Goal: Task Accomplishment & Management: Use online tool/utility

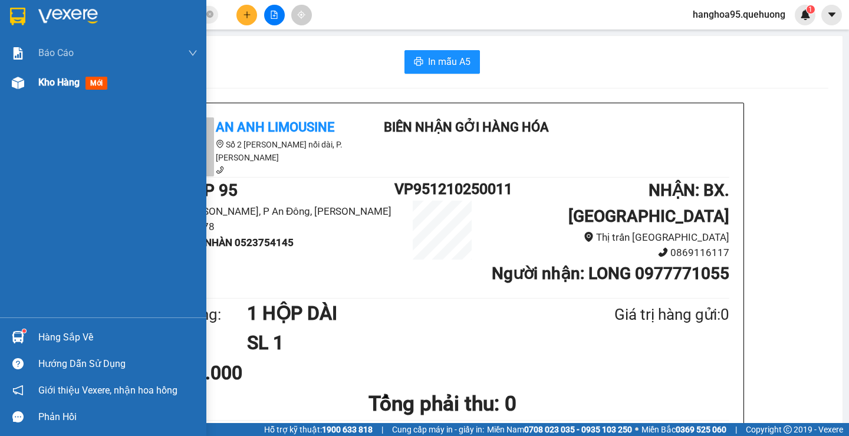
click at [60, 78] on span "Kho hàng" at bounding box center [58, 82] width 41 height 11
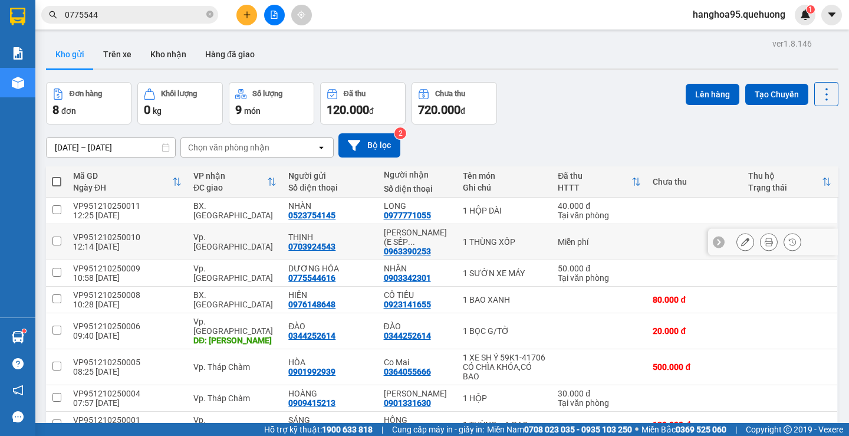
click at [61, 237] on input "checkbox" at bounding box center [56, 240] width 9 height 9
checkbox input "true"
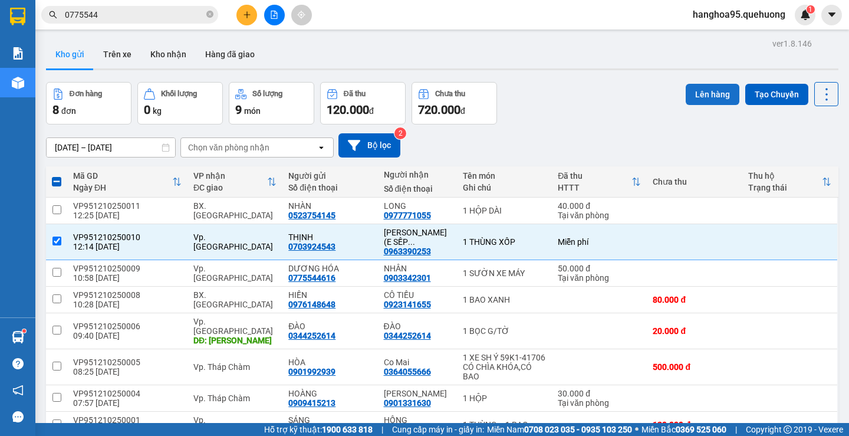
click at [706, 90] on button "Lên hàng" at bounding box center [713, 94] width 54 height 21
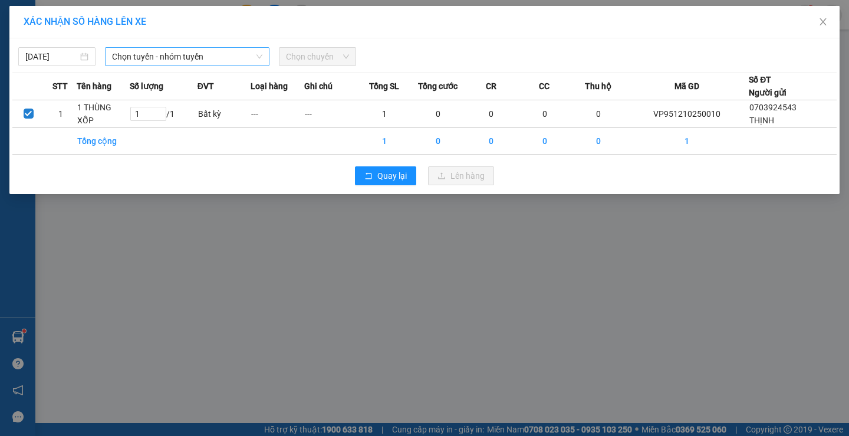
click at [209, 61] on span "Chọn tuyến - nhóm tuyến" at bounding box center [187, 57] width 150 height 18
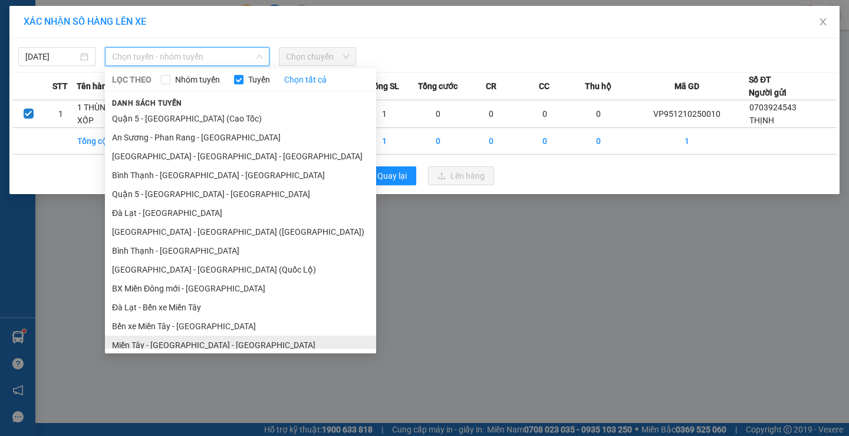
scroll to position [213, 0]
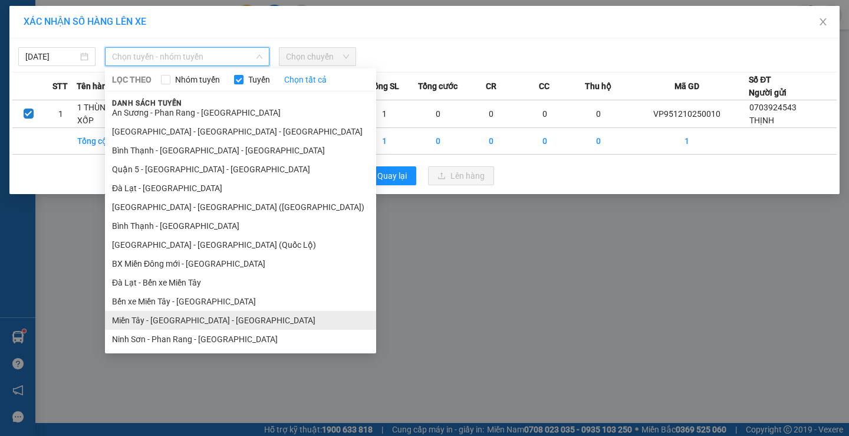
click at [187, 314] on li "Miền Tây - Phan Rang - Ninh Sơn" at bounding box center [240, 320] width 271 height 19
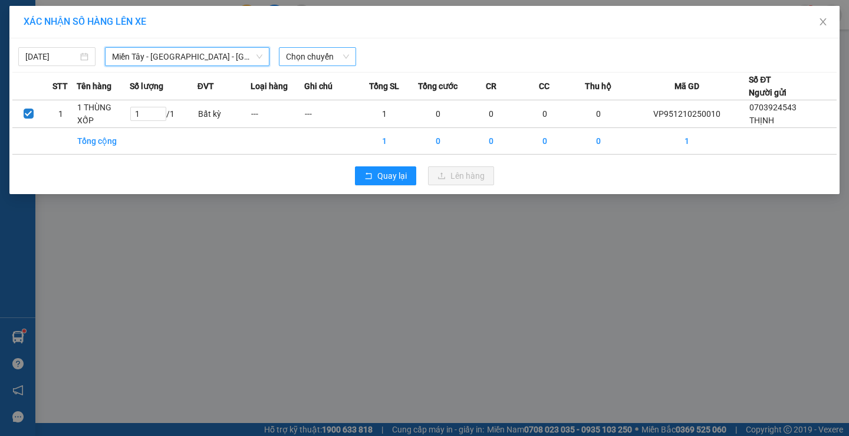
click at [314, 50] on span "Chọn chuyến" at bounding box center [317, 57] width 63 height 18
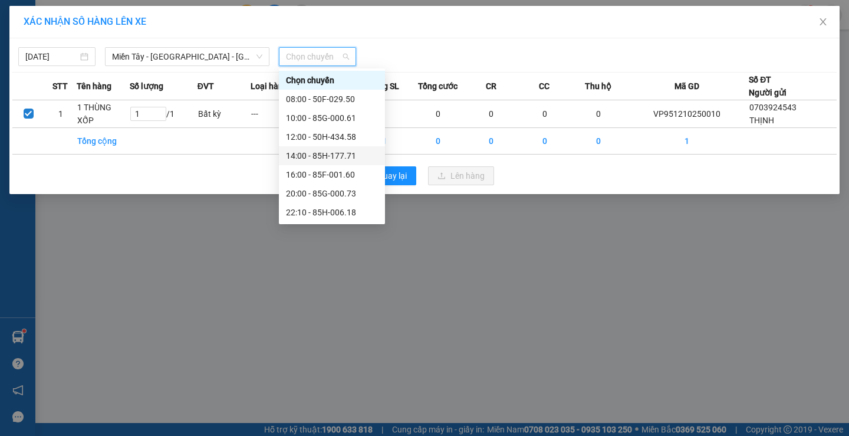
click at [332, 157] on div "14:00 - 85H-177.71" at bounding box center [332, 155] width 92 height 13
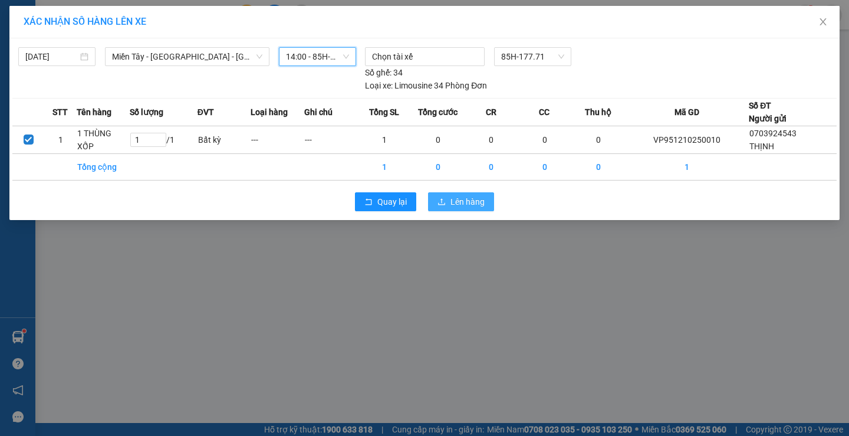
click at [451, 199] on span "Lên hàng" at bounding box center [468, 201] width 34 height 13
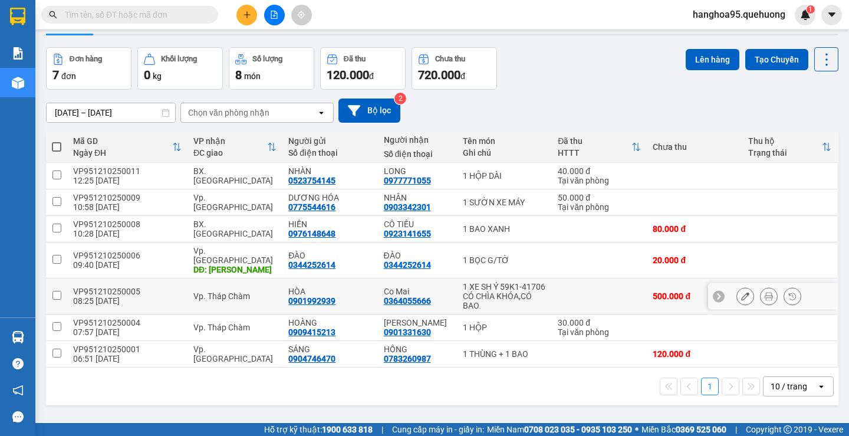
scroll to position [54, 0]
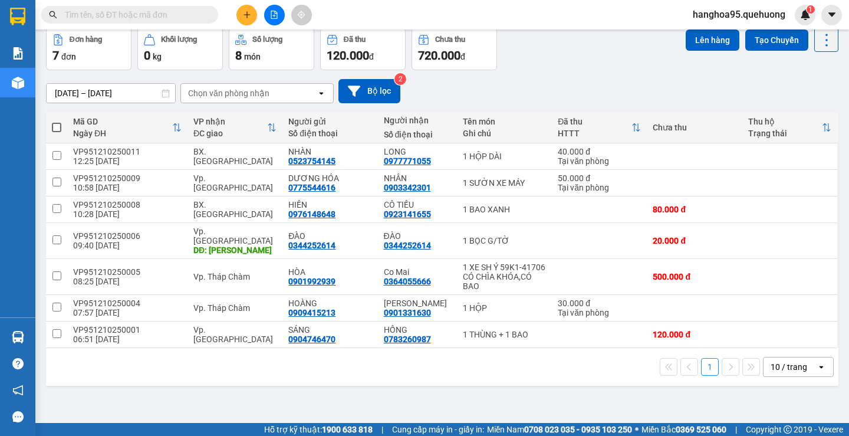
click at [775, 361] on div "10 / trang" at bounding box center [789, 367] width 37 height 12
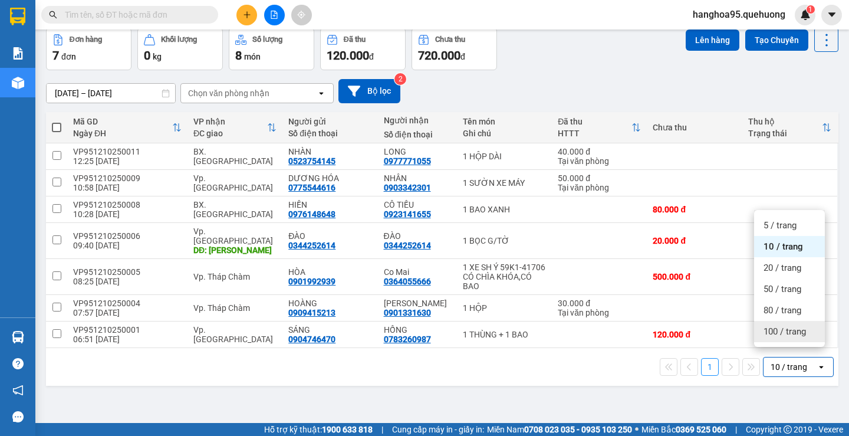
click at [774, 331] on span "100 / trang" at bounding box center [785, 331] width 42 height 12
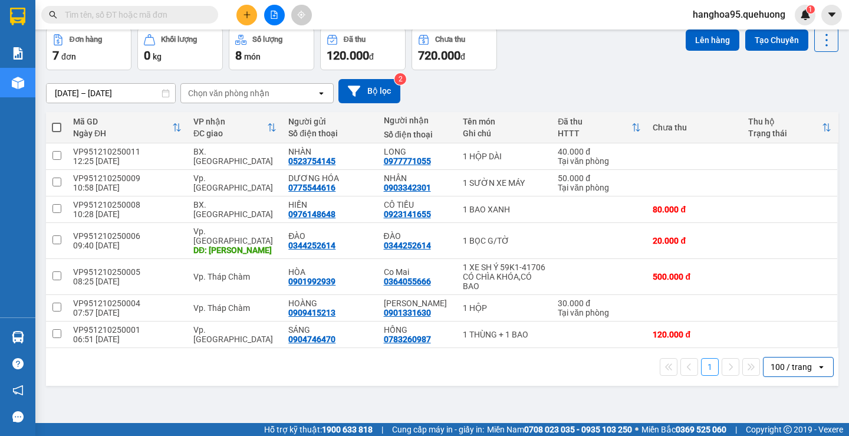
click at [386, 397] on div "ver 1.8.146 Kho gửi Trên xe Kho nhận Hàng đã giao Đơn hàng 7 đơn Khối lượng 0 k…" at bounding box center [442, 199] width 802 height 436
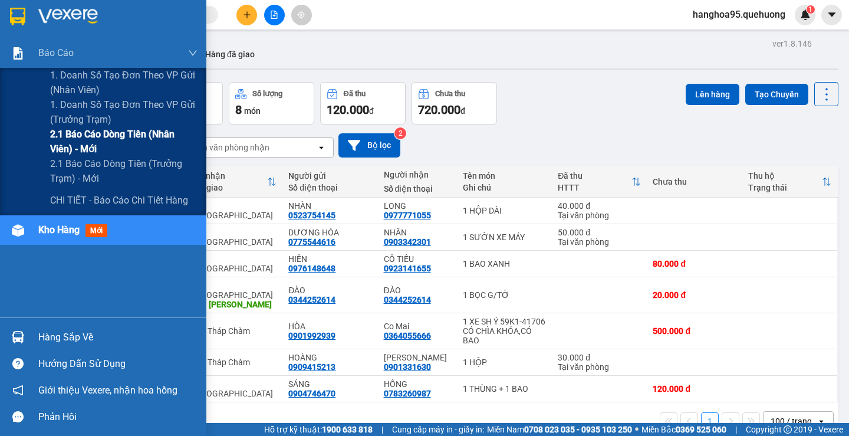
click at [73, 139] on span "2.1 Báo cáo dòng tiền (nhân viên) - mới" at bounding box center [123, 141] width 147 height 29
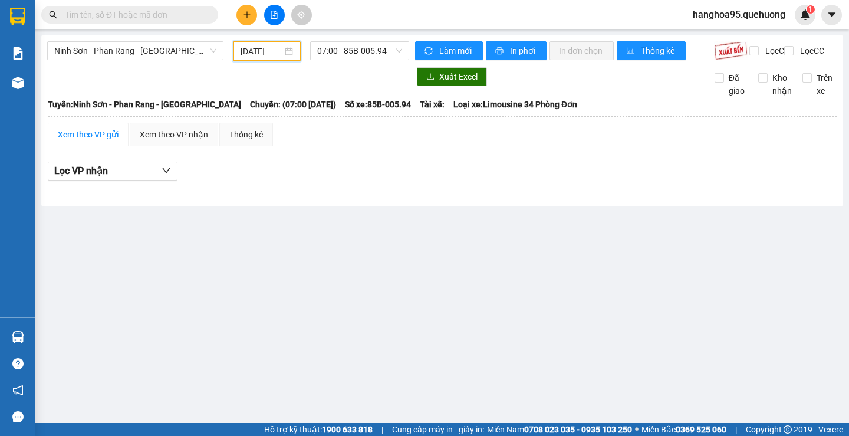
click at [252, 50] on input "06/10/2025" at bounding box center [262, 51] width 42 height 13
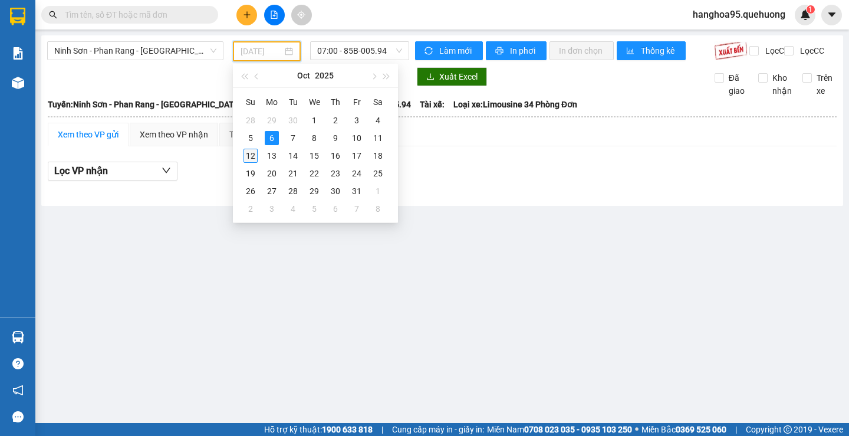
click at [253, 156] on div "12" at bounding box center [251, 156] width 14 height 14
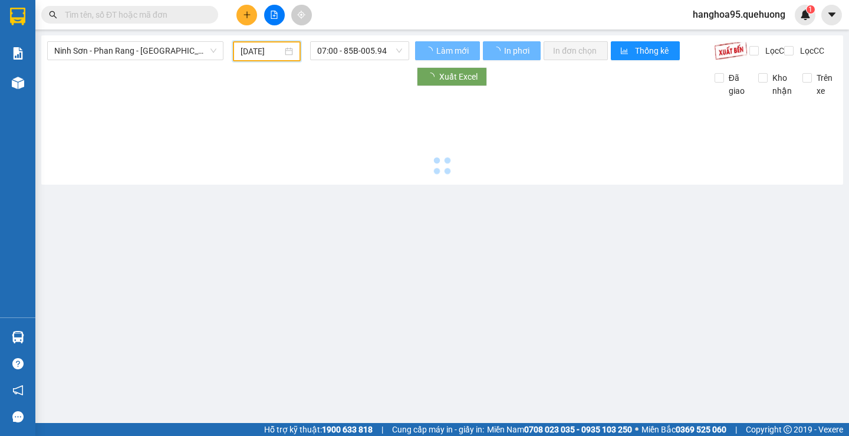
type input "12/10/2025"
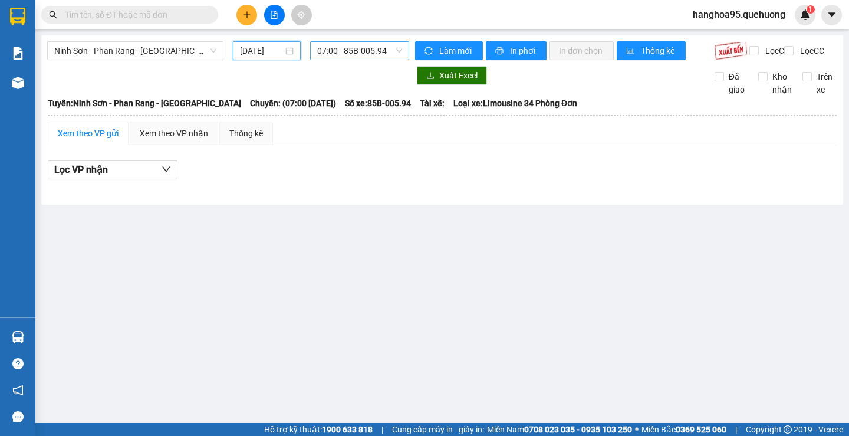
click at [348, 51] on span "07:00 - 85B-005.94" at bounding box center [359, 51] width 85 height 18
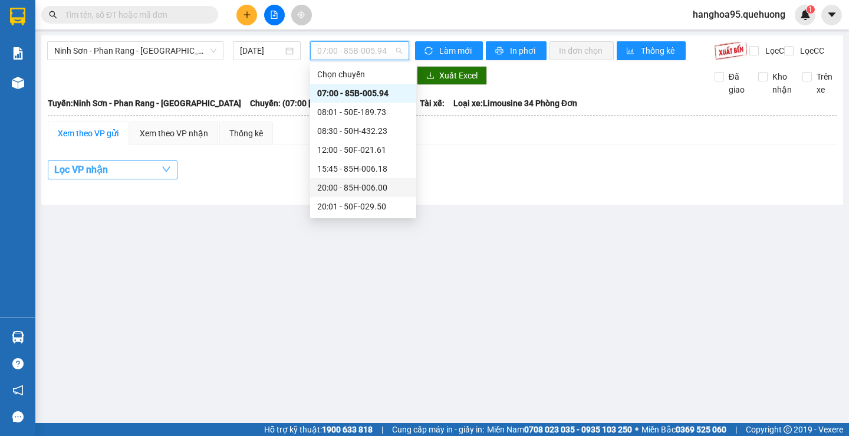
click at [107, 177] on span "Lọc VP nhận" at bounding box center [81, 169] width 54 height 15
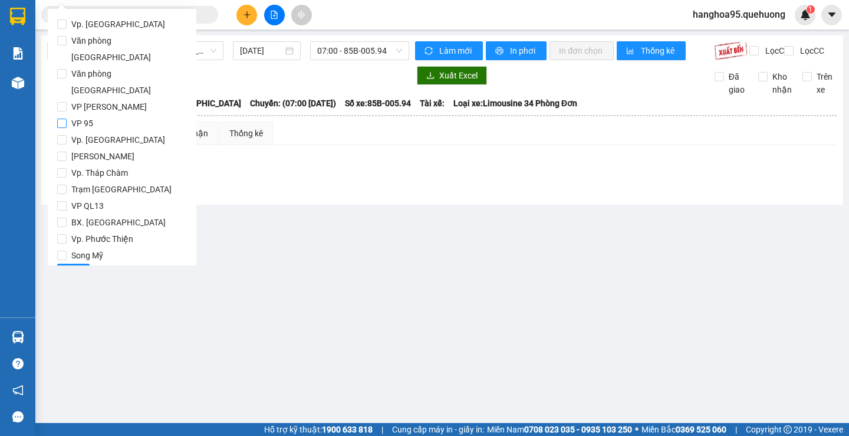
click at [63, 119] on input "VP 95" at bounding box center [61, 123] width 9 height 9
checkbox input "true"
click at [62, 152] on input "An Dương Vương" at bounding box center [61, 156] width 9 height 9
checkbox input "true"
click at [71, 267] on span "Lọc" at bounding box center [74, 273] width 14 height 13
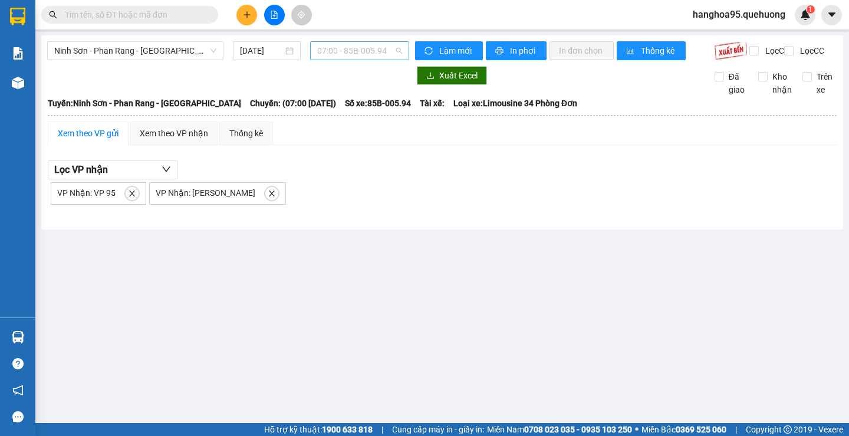
click at [321, 47] on span "07:00 - 85B-005.94" at bounding box center [359, 51] width 85 height 18
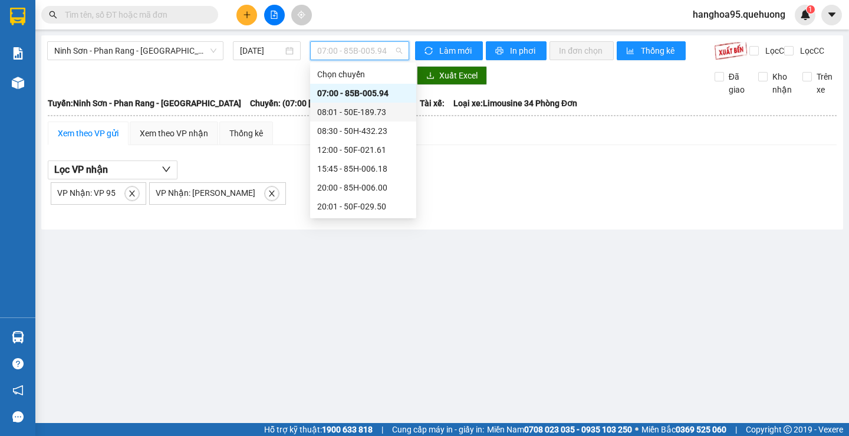
click at [333, 113] on div "08:01 - 50E-189.73" at bounding box center [363, 112] width 92 height 13
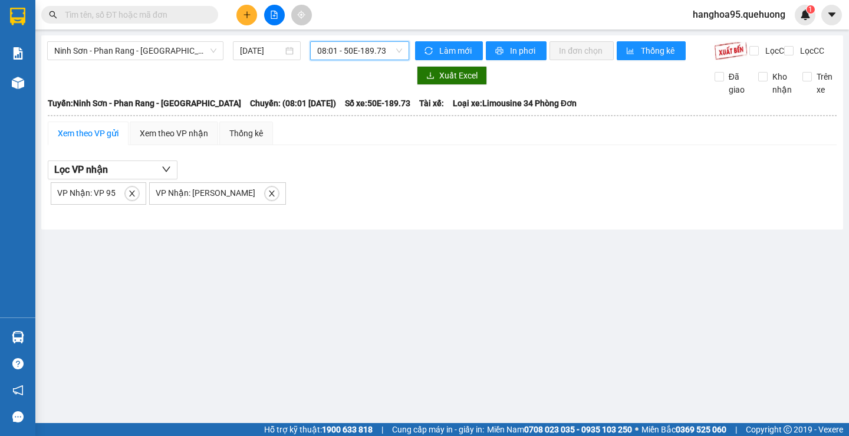
click at [325, 45] on span "08:01 - 50E-189.73" at bounding box center [359, 51] width 85 height 18
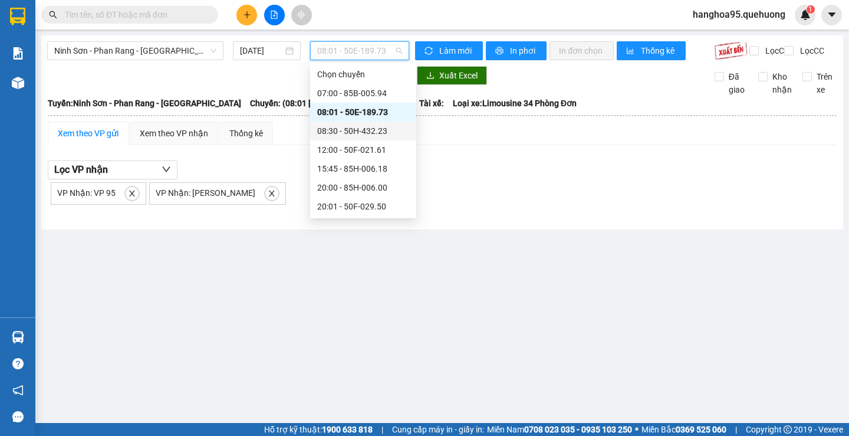
click at [326, 133] on div "08:30 - 50H-432.23" at bounding box center [363, 130] width 92 height 13
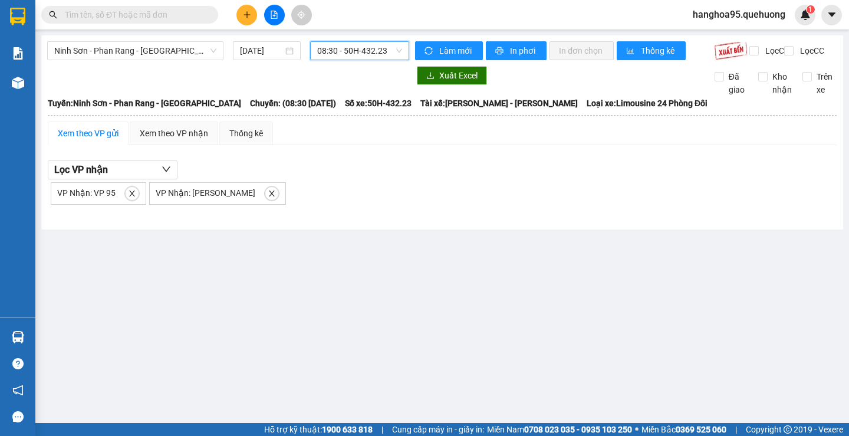
click at [327, 53] on span "08:30 - 50H-432.23" at bounding box center [359, 51] width 85 height 18
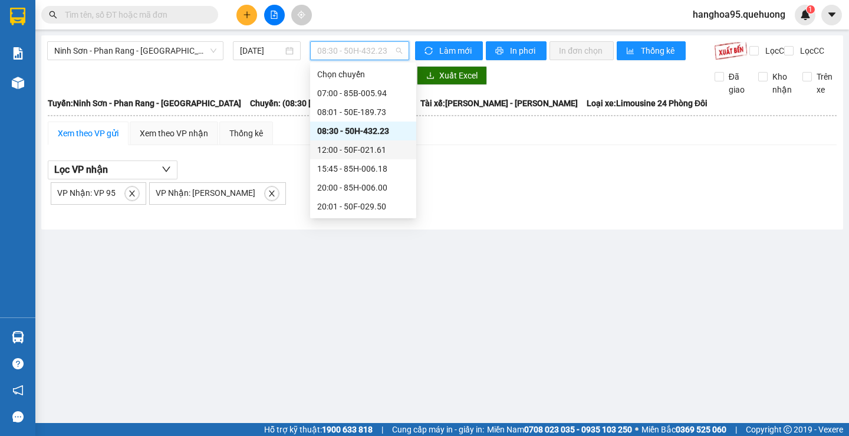
click at [333, 153] on div "12:00 - 50F-021.61" at bounding box center [363, 149] width 92 height 13
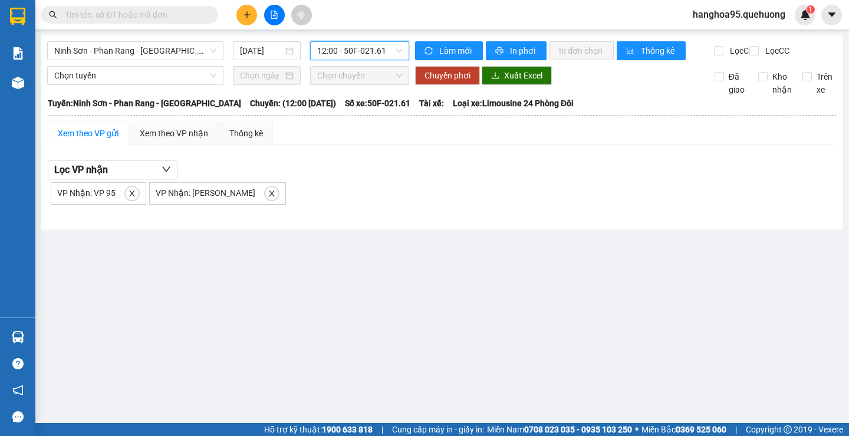
click at [337, 51] on span "12:00 - 50F-021.61" at bounding box center [359, 51] width 85 height 18
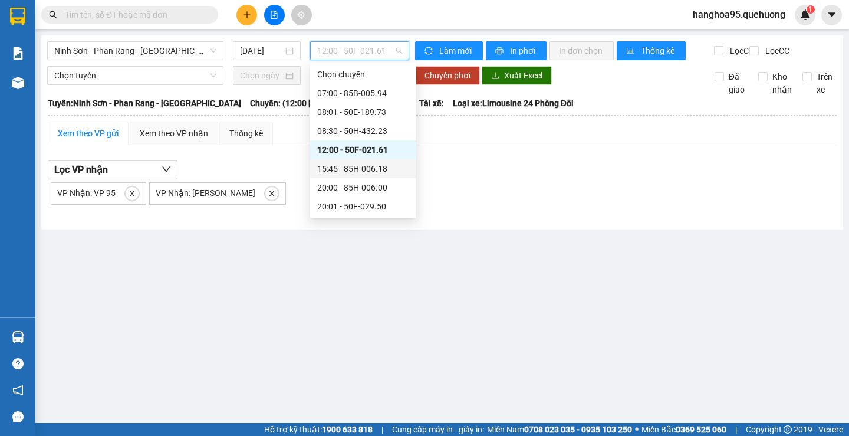
click at [337, 174] on div "15:45 - 85H-006.18" at bounding box center [363, 168] width 92 height 13
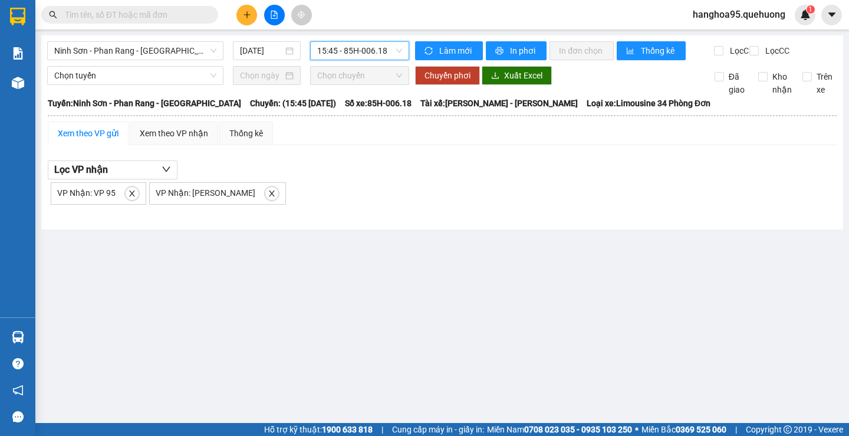
click at [323, 54] on span "15:45 - 85H-006.18" at bounding box center [359, 51] width 85 height 18
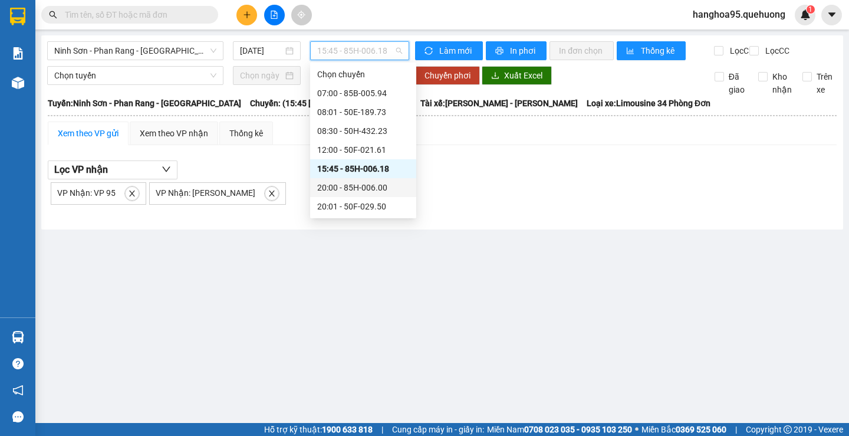
click at [347, 192] on div "20:00 - 85H-006.00" at bounding box center [363, 187] width 92 height 13
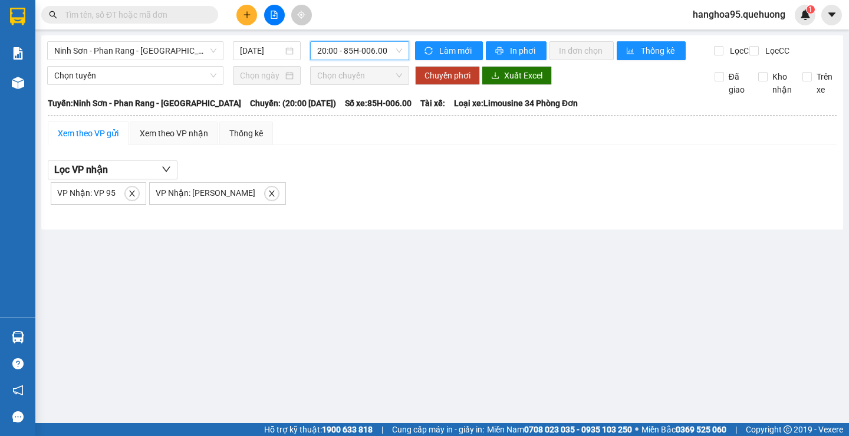
click at [330, 55] on span "20:00 - 85H-006.00" at bounding box center [359, 51] width 85 height 18
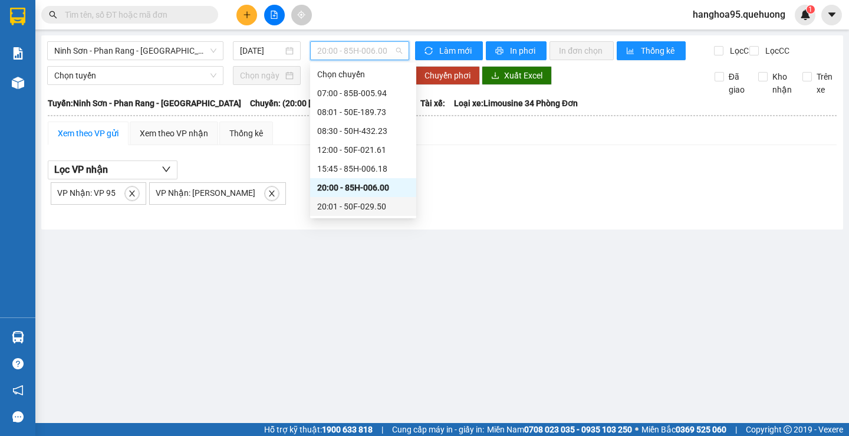
click at [328, 206] on div "20:01 - 50F-029.50" at bounding box center [363, 206] width 92 height 13
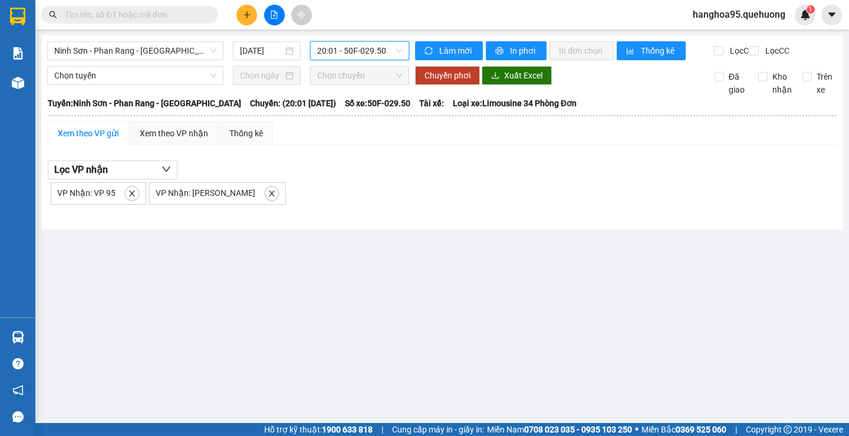
click at [328, 50] on span "20:01 - 50F-029.50" at bounding box center [359, 51] width 85 height 18
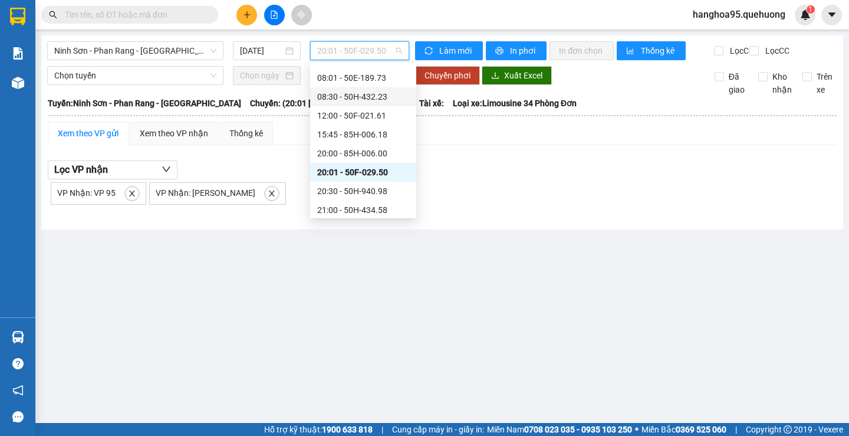
scroll to position [33, 0]
click at [366, 195] on div "20:30 - 50H-940.98" at bounding box center [363, 192] width 92 height 13
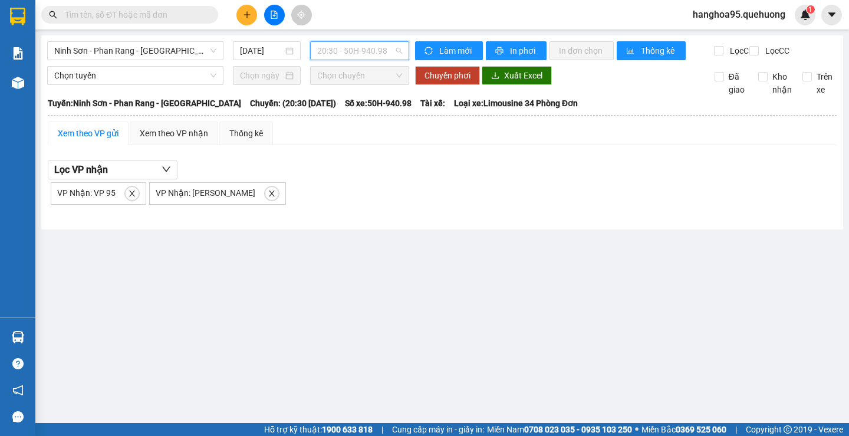
click at [327, 52] on span "20:30 - 50H-940.98" at bounding box center [359, 51] width 85 height 18
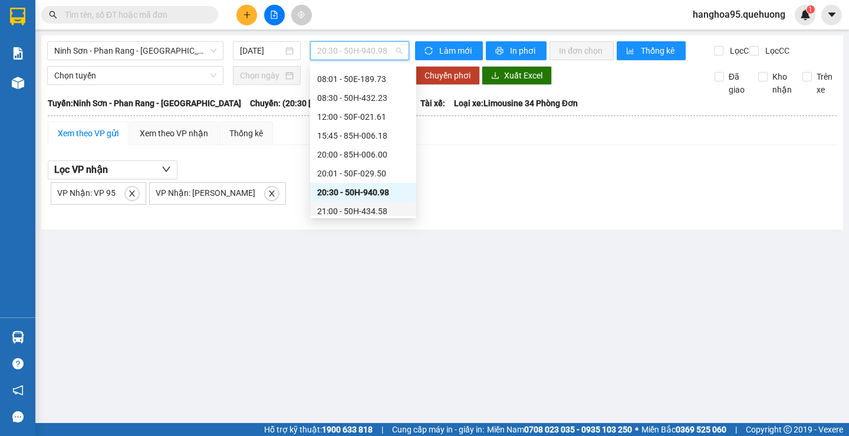
click at [346, 211] on div "21:00 - 50H-434.58" at bounding box center [363, 211] width 92 height 13
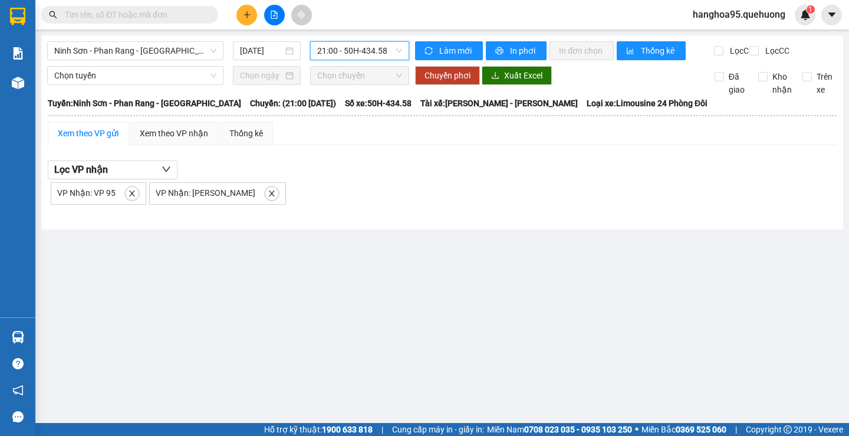
click at [324, 45] on span "21:00 - 50H-434.58" at bounding box center [359, 51] width 85 height 18
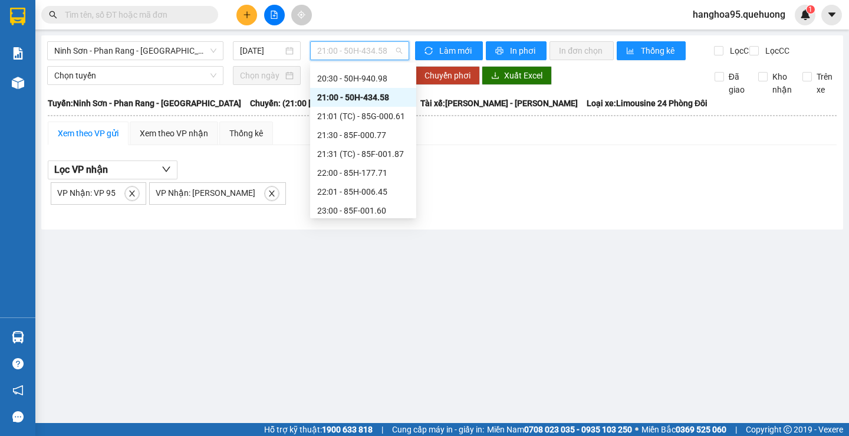
scroll to position [151, 0]
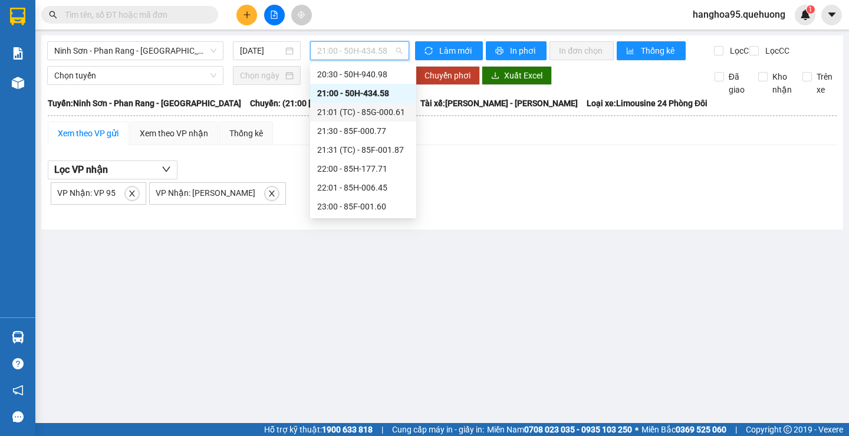
click at [338, 111] on div "21:01 (TC) - 85G-000.61" at bounding box center [363, 112] width 92 height 13
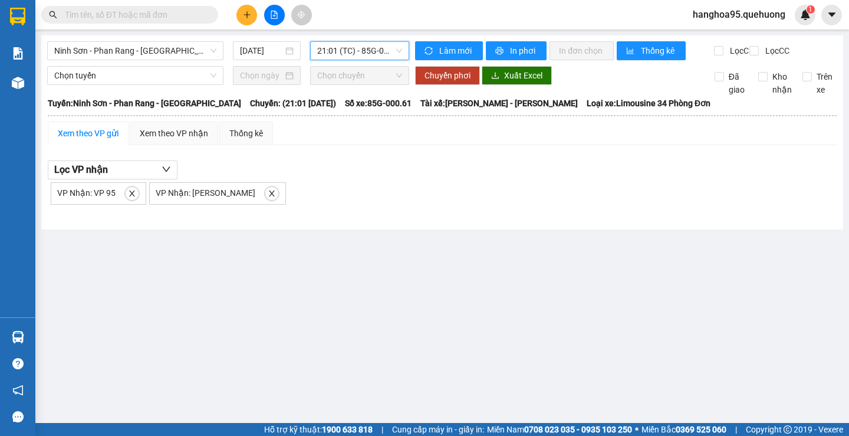
click at [343, 51] on span "21:01 (TC) - 85G-000.61" at bounding box center [359, 51] width 85 height 18
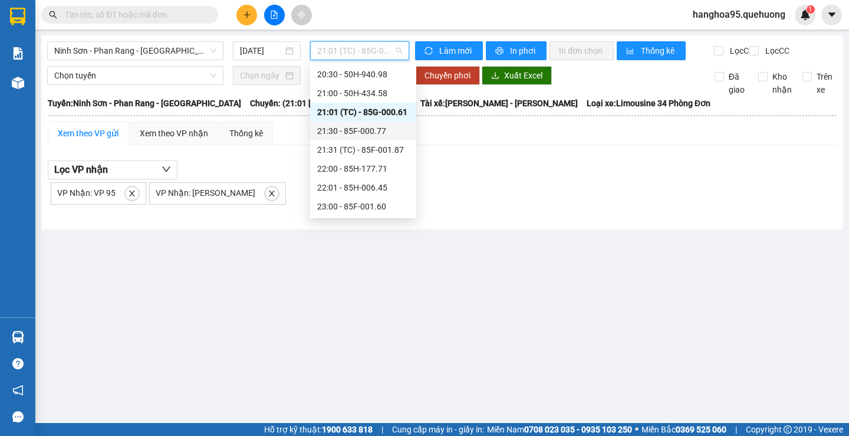
click at [342, 129] on div "21:30 - 85F-000.77" at bounding box center [363, 130] width 92 height 13
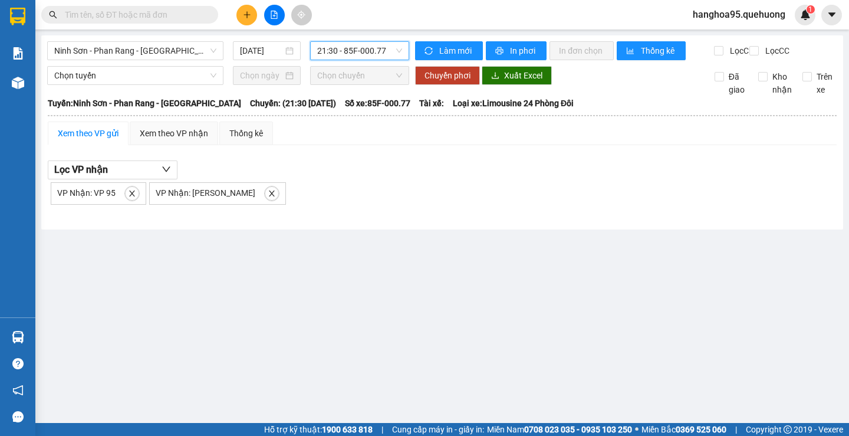
click at [337, 57] on span "21:30 - 85F-000.77" at bounding box center [359, 51] width 85 height 18
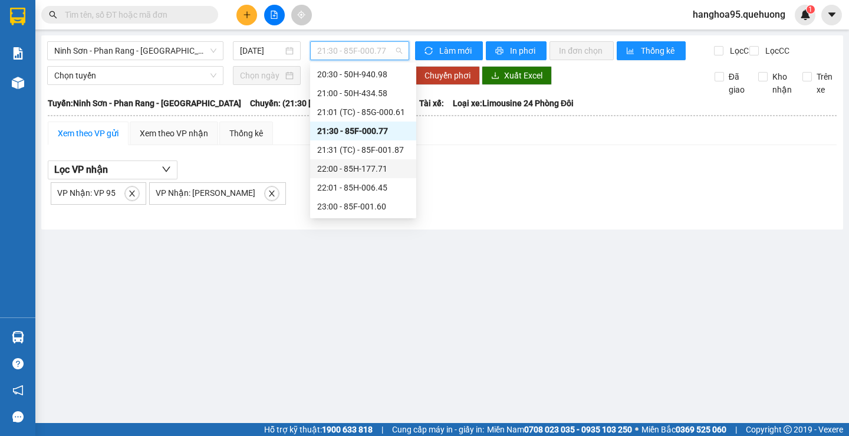
click at [337, 167] on div "22:00 - 85H-177.71" at bounding box center [363, 168] width 92 height 13
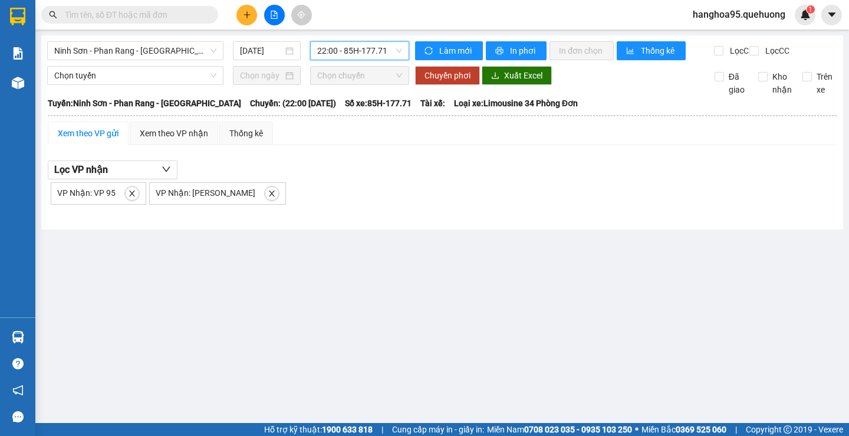
click at [341, 50] on span "22:00 - 85H-177.71" at bounding box center [359, 51] width 85 height 18
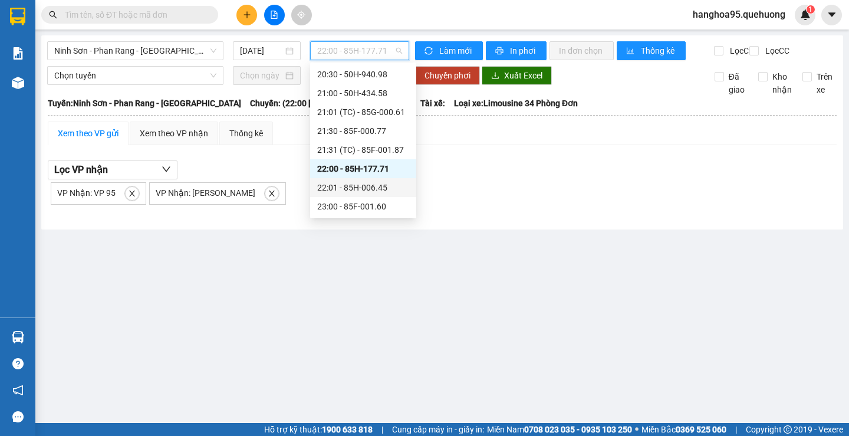
click at [346, 188] on div "22:01 - 85H-006.45" at bounding box center [363, 187] width 92 height 13
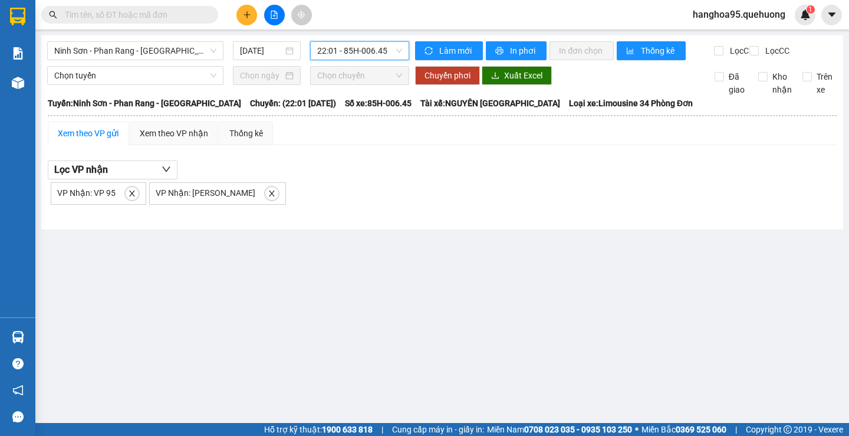
click at [328, 49] on span "22:01 - 85H-006.45" at bounding box center [359, 51] width 85 height 18
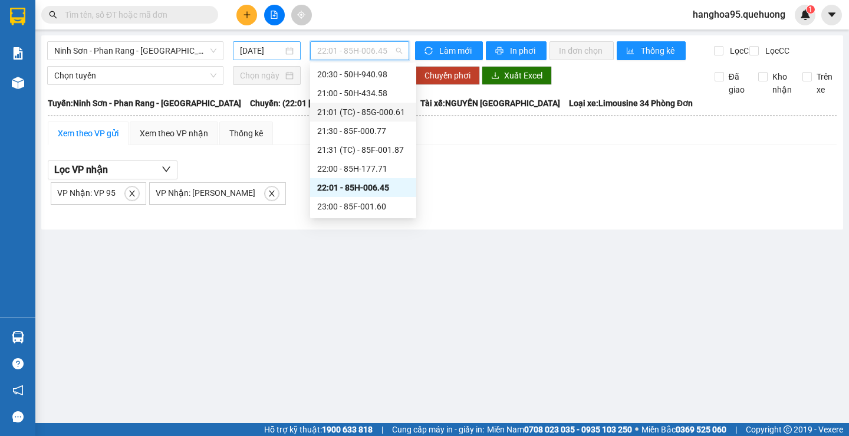
click at [245, 50] on input "12/10/2025" at bounding box center [261, 50] width 43 height 13
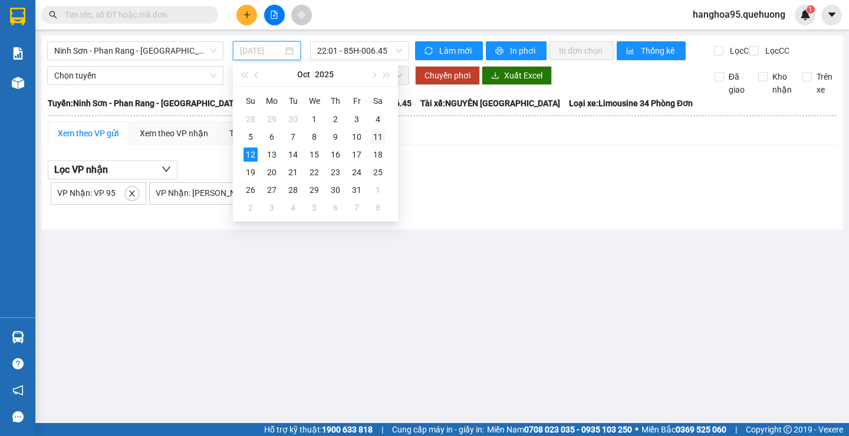
click at [377, 136] on div "11" at bounding box center [378, 137] width 14 height 14
type input "11/10/2025"
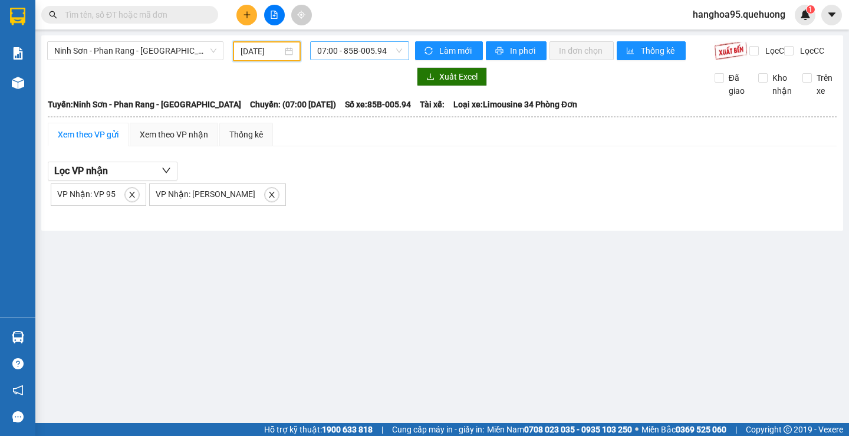
click at [347, 47] on span "07:00 - 85B-005.94" at bounding box center [359, 51] width 85 height 18
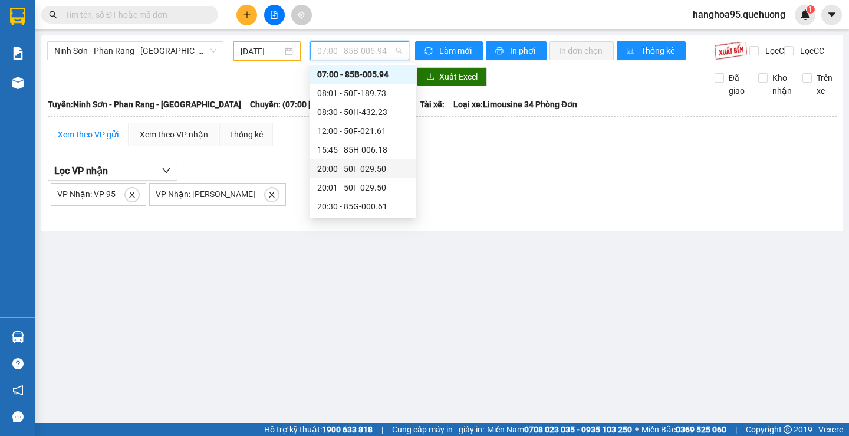
click at [343, 168] on div "20:00 - 50F-029.50" at bounding box center [363, 168] width 92 height 13
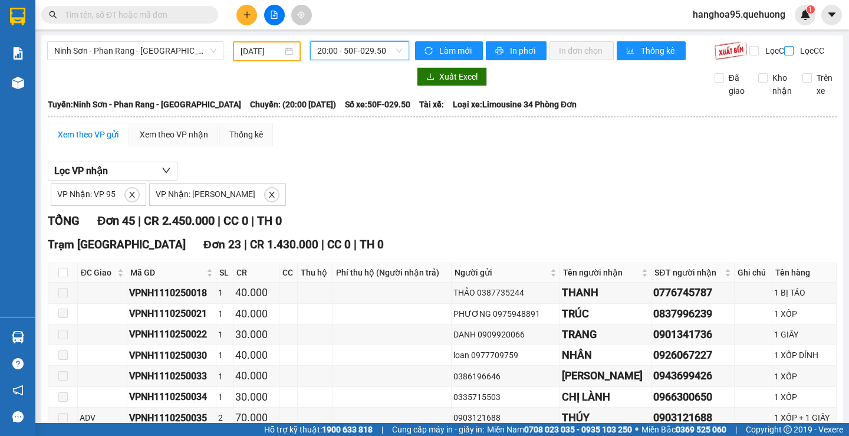
click at [784, 50] on input "Lọc CC" at bounding box center [789, 50] width 11 height 9
checkbox input "true"
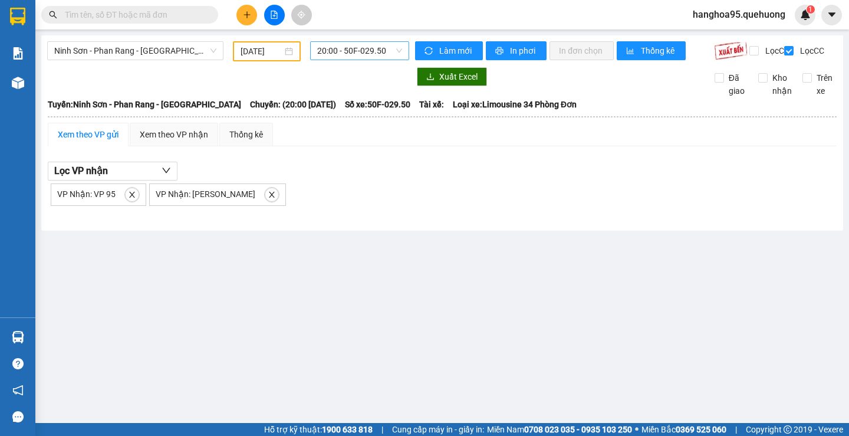
click at [379, 53] on span "20:00 - 50F-029.50" at bounding box center [359, 51] width 85 height 18
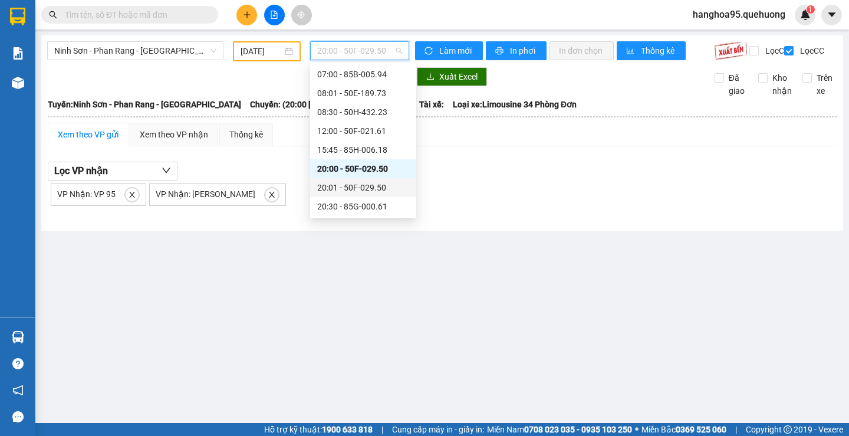
click at [328, 190] on div "20:01 - 50F-029.50" at bounding box center [363, 187] width 92 height 13
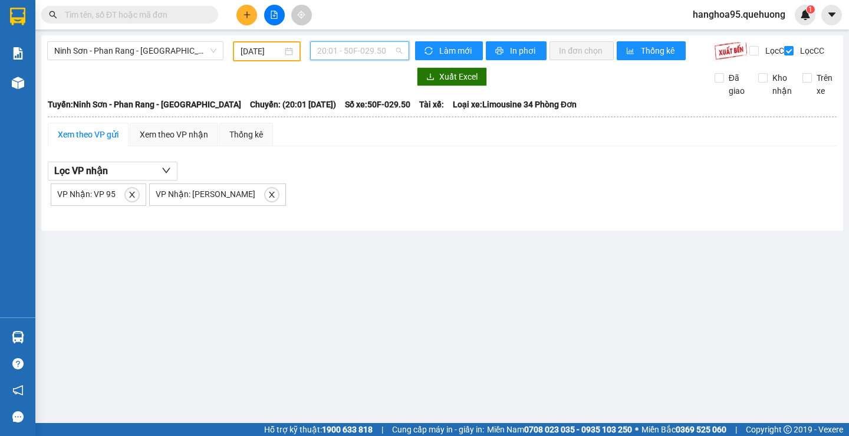
click at [334, 55] on span "20:01 - 50F-029.50" at bounding box center [359, 51] width 85 height 18
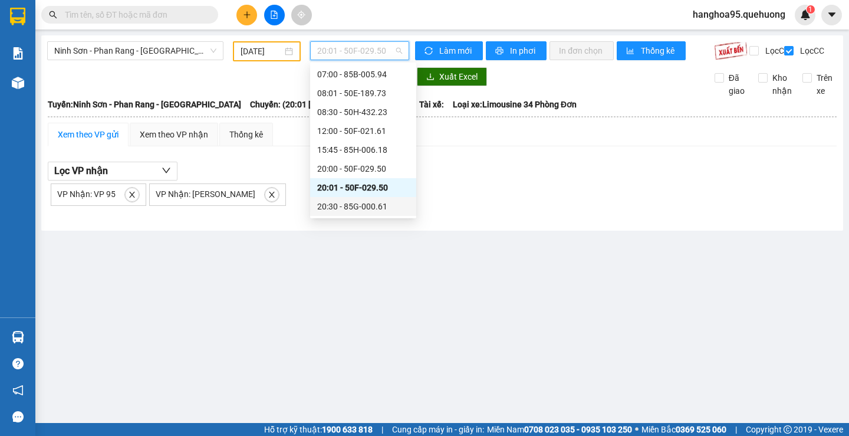
click at [346, 206] on div "20:30 - 85G-000.61" at bounding box center [363, 206] width 92 height 13
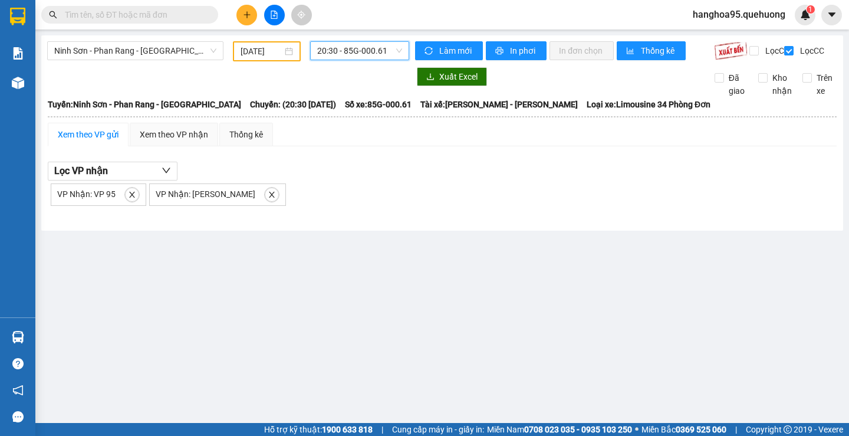
click at [351, 50] on span "20:30 - 85G-000.61" at bounding box center [359, 51] width 85 height 18
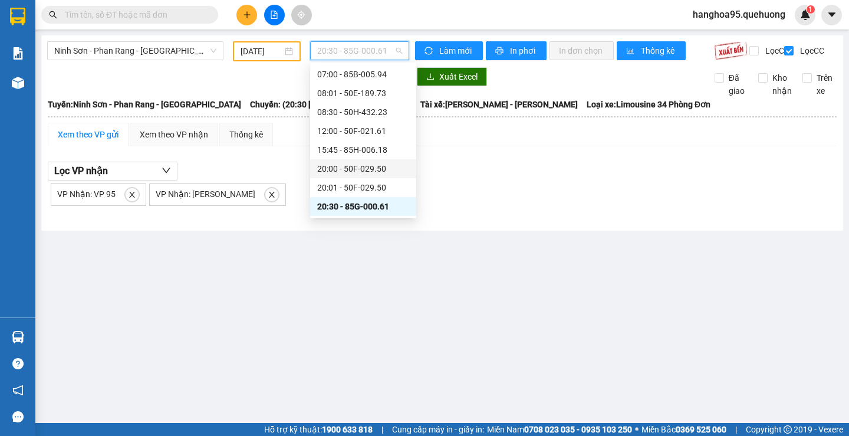
scroll to position [78, 0]
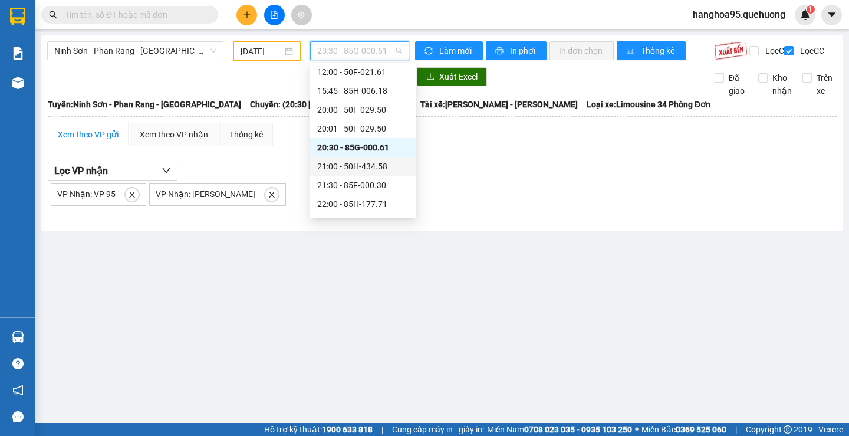
click at [341, 169] on div "21:00 - 50H-434.58" at bounding box center [363, 166] width 92 height 13
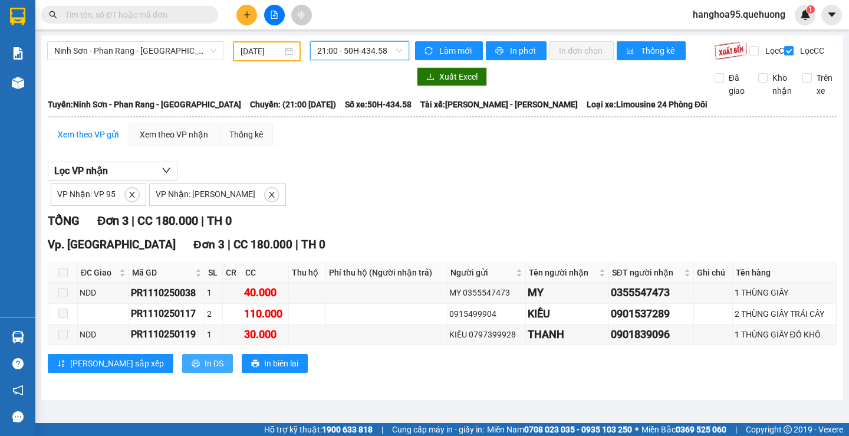
click at [182, 371] on button "In DS" at bounding box center [207, 363] width 51 height 19
click at [338, 56] on span "21:00 - 50H-434.58" at bounding box center [359, 51] width 85 height 18
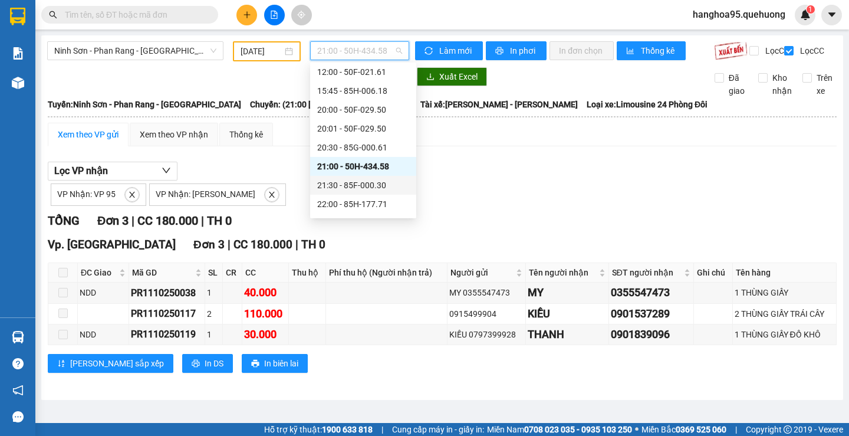
click at [344, 183] on div "21:30 - 85F-000.30" at bounding box center [363, 185] width 92 height 13
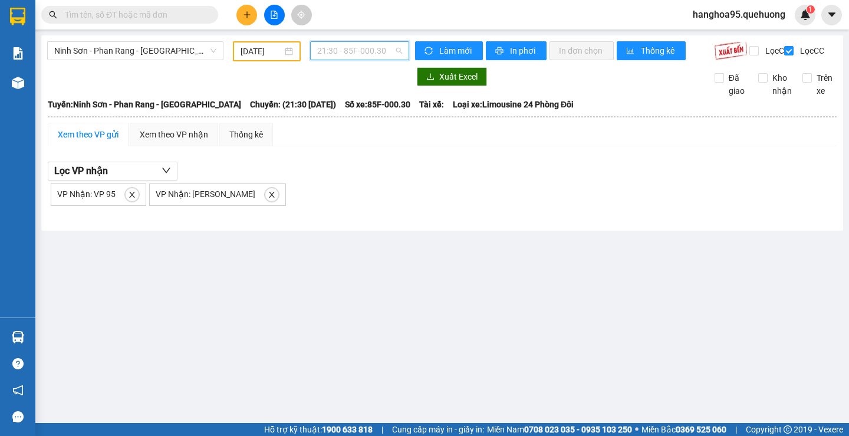
click at [337, 48] on span "21:30 - 85F-000.30" at bounding box center [359, 51] width 85 height 18
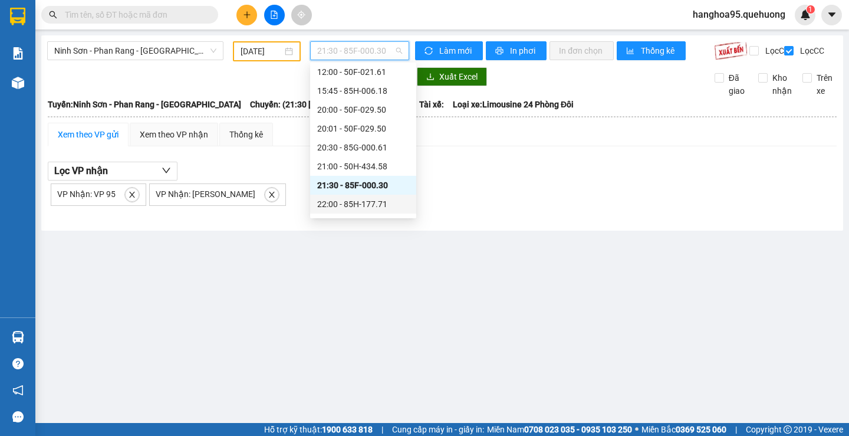
click at [338, 208] on div "22:00 - 85H-177.71" at bounding box center [363, 204] width 92 height 13
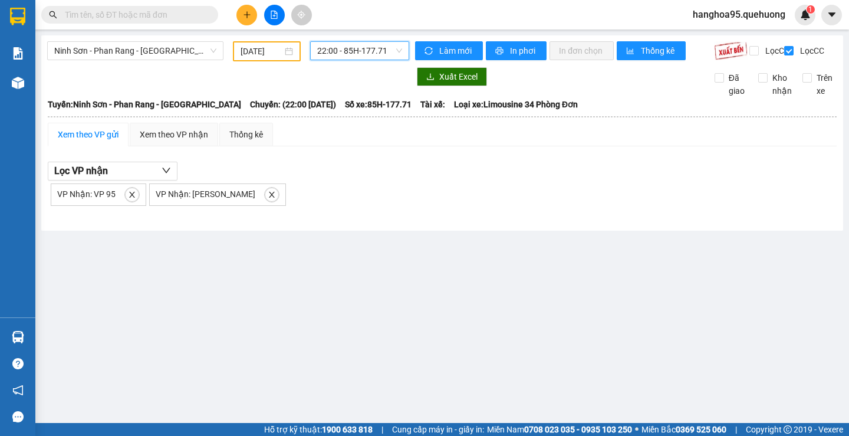
click at [328, 50] on span "22:00 - 85H-177.71" at bounding box center [359, 51] width 85 height 18
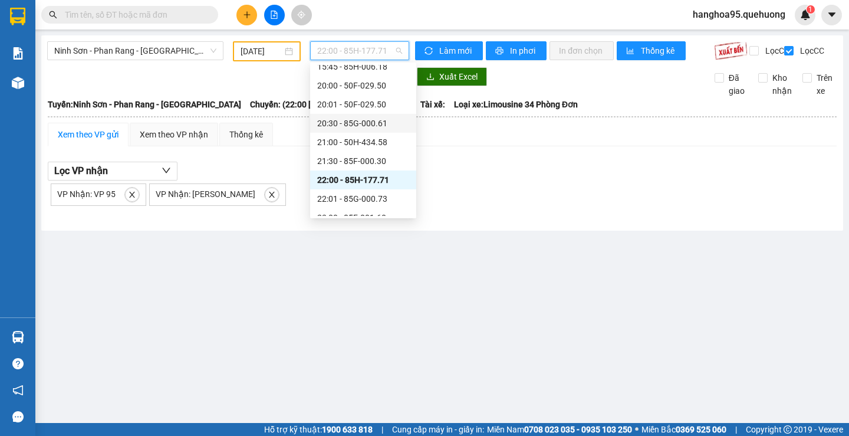
scroll to position [113, 0]
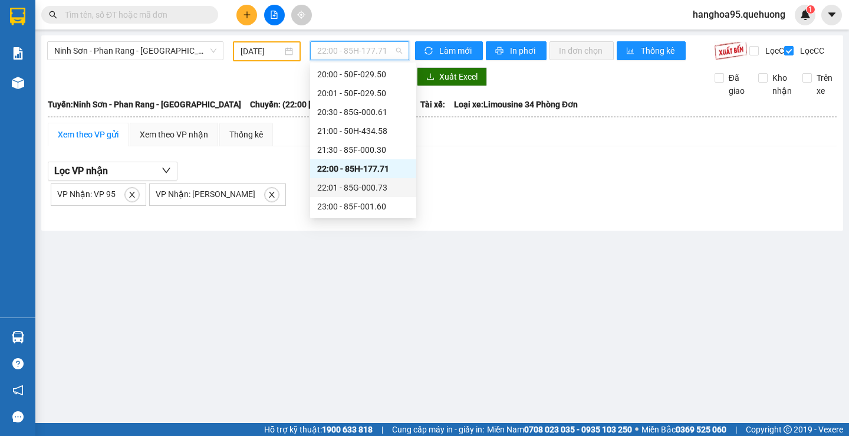
click at [346, 185] on div "22:01 - 85G-000.73" at bounding box center [363, 187] width 92 height 13
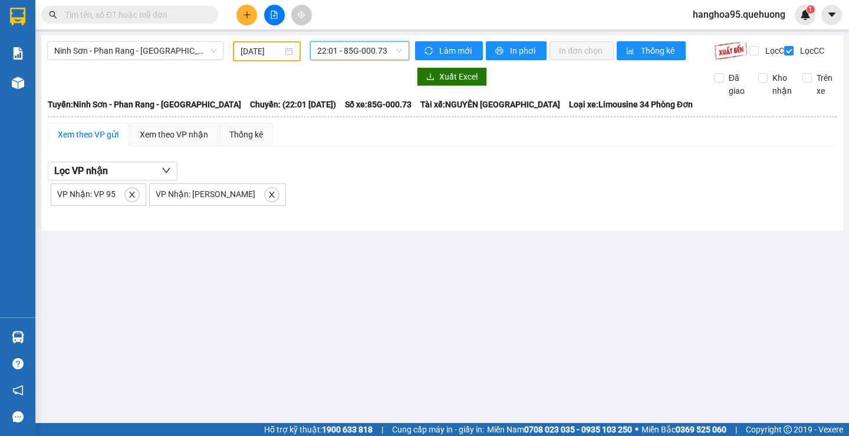
click at [336, 47] on span "22:01 - 85G-000.73" at bounding box center [359, 51] width 85 height 18
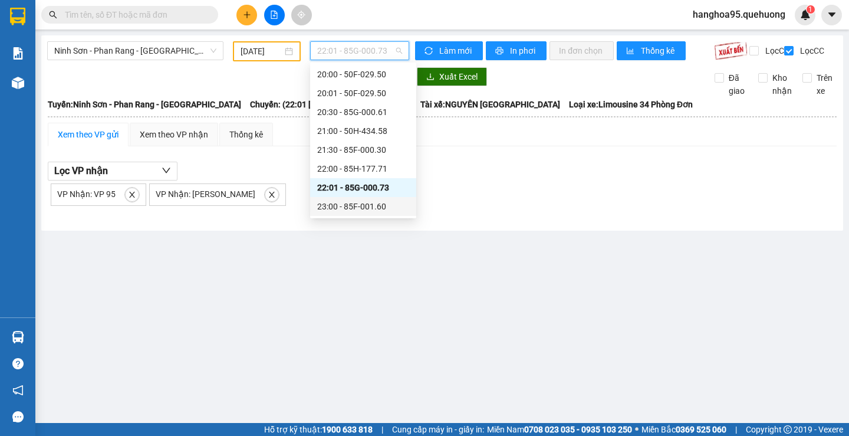
click at [361, 211] on div "23:00 - 85F-001.60" at bounding box center [363, 206] width 92 height 13
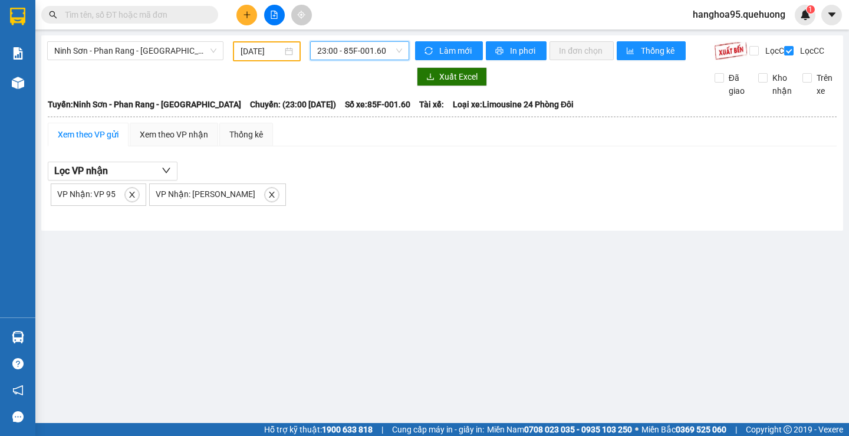
click at [341, 47] on span "23:00 - 85F-001.60" at bounding box center [359, 51] width 85 height 18
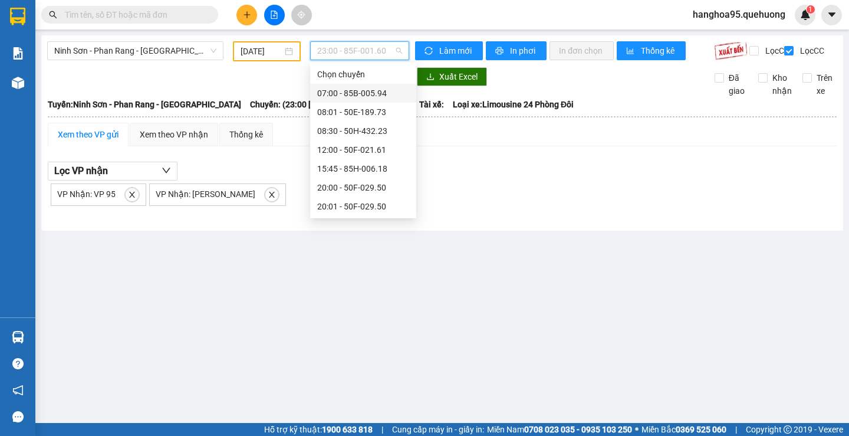
click at [333, 90] on div "07:00 - 85B-005.94" at bounding box center [363, 93] width 92 height 13
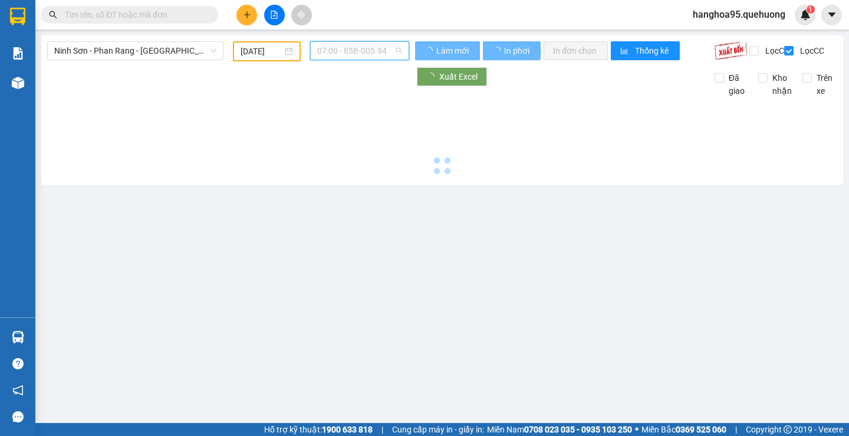
click at [331, 44] on span "07:00 - 85B-005.94" at bounding box center [359, 51] width 85 height 18
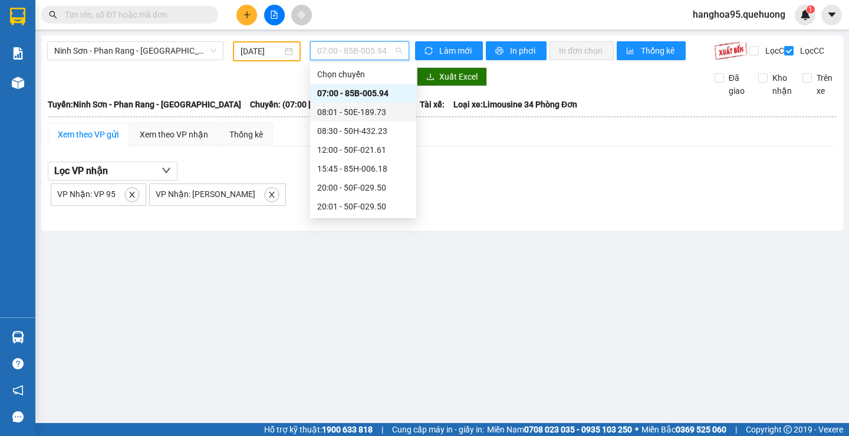
click at [327, 110] on div "08:01 - 50E-189.73" at bounding box center [363, 112] width 92 height 13
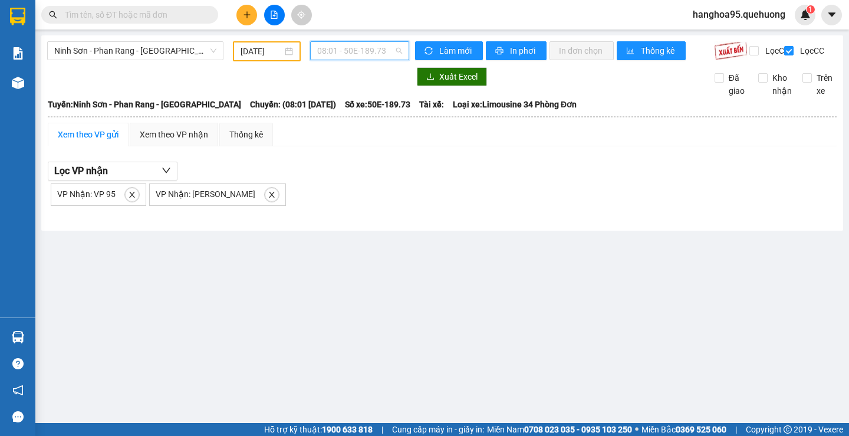
click at [336, 51] on span "08:01 - 50E-189.73" at bounding box center [359, 51] width 85 height 18
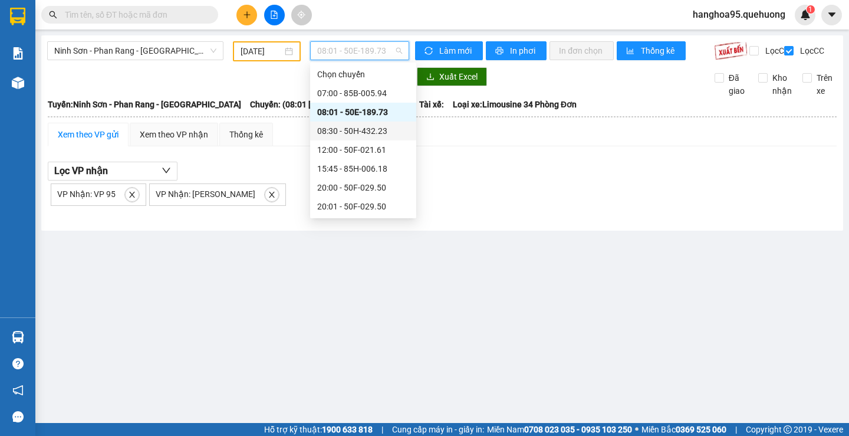
click at [328, 130] on div "08:30 - 50H-432.23" at bounding box center [363, 130] width 92 height 13
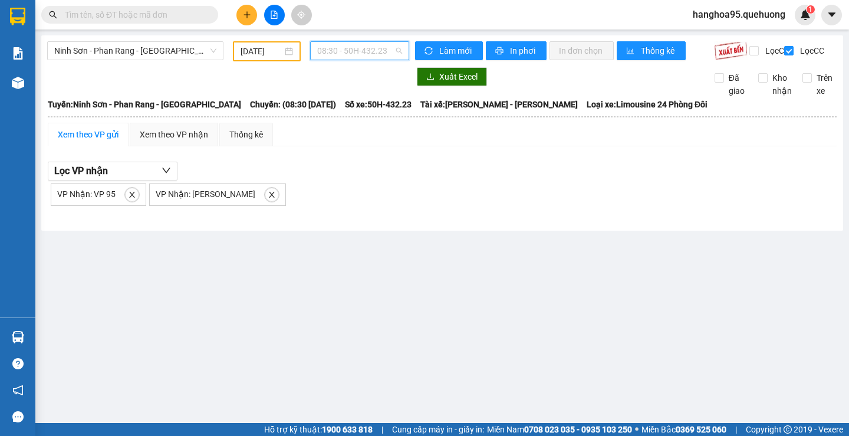
click at [340, 49] on span "08:30 - 50H-432.23" at bounding box center [359, 51] width 85 height 18
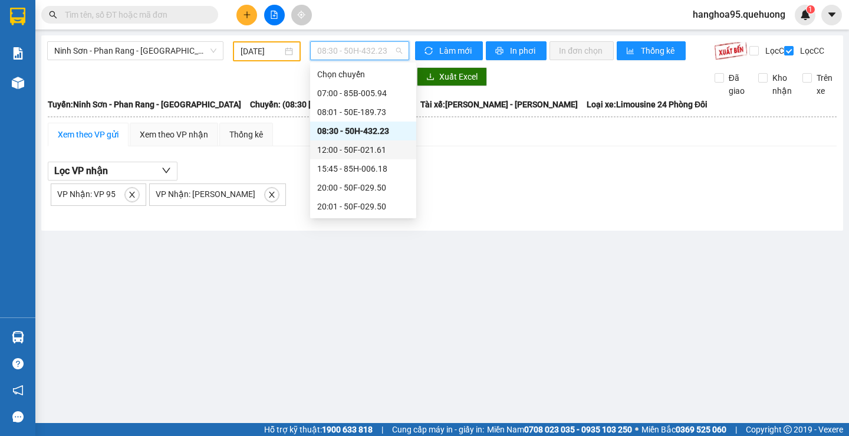
click at [336, 147] on div "12:00 - 50F-021.61" at bounding box center [363, 149] width 92 height 13
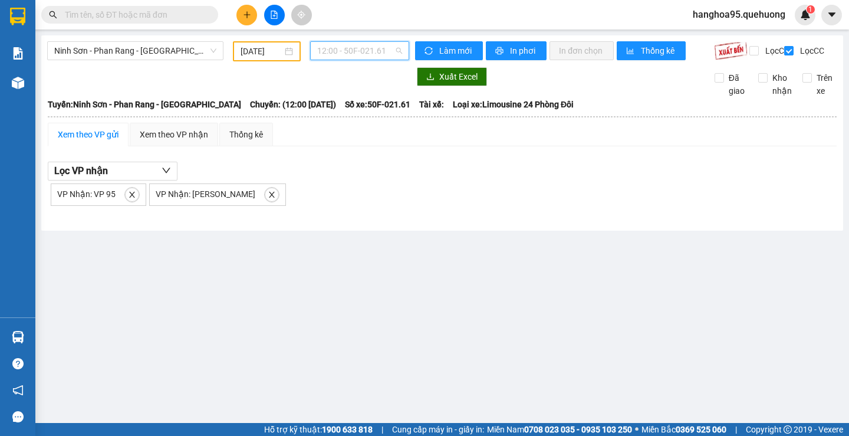
click at [340, 55] on span "12:00 - 50F-021.61" at bounding box center [359, 51] width 85 height 18
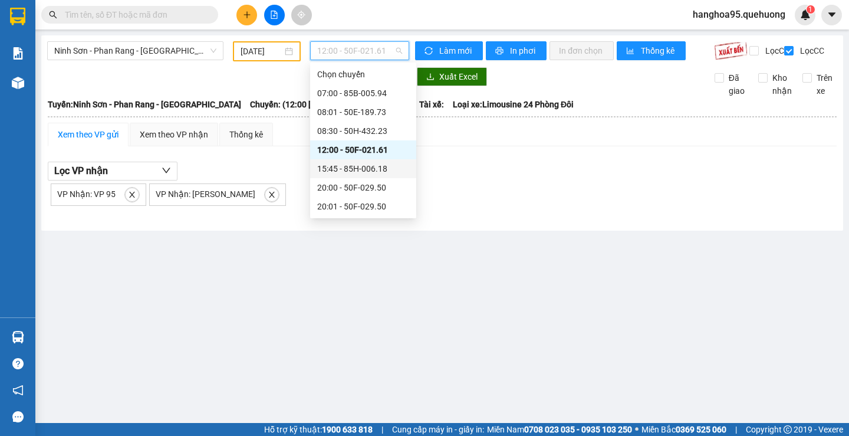
click at [344, 173] on div "15:45 - 85H-006.18" at bounding box center [363, 168] width 92 height 13
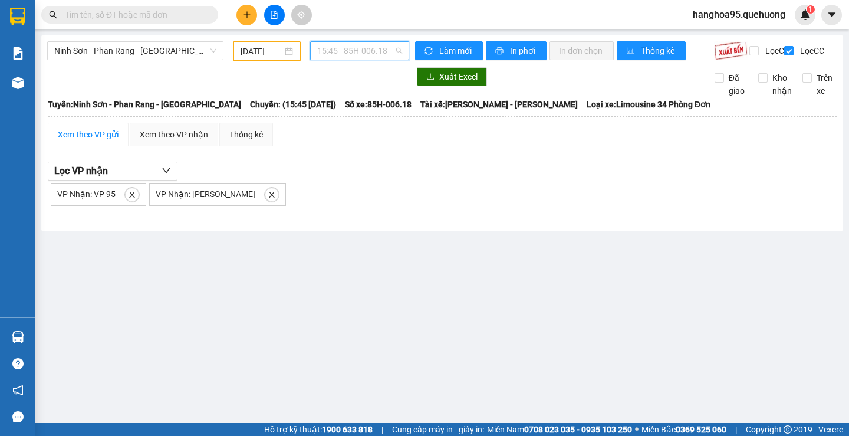
click at [360, 50] on span "15:45 - 85H-006.18" at bounding box center [359, 51] width 85 height 18
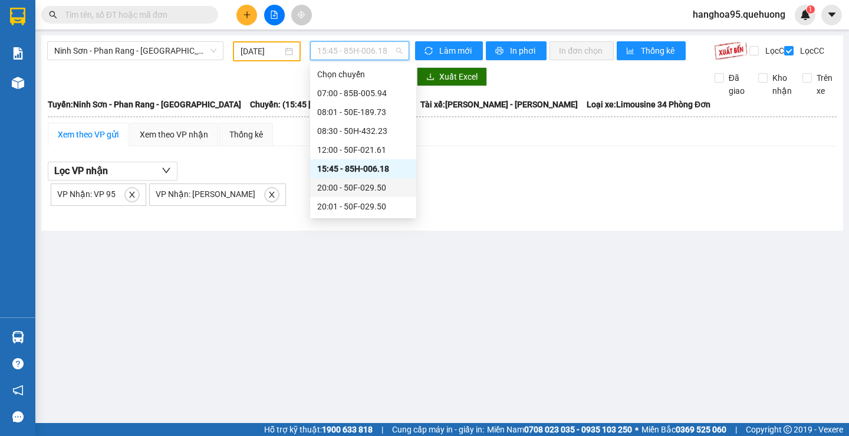
click at [363, 189] on div "20:00 - 50F-029.50" at bounding box center [363, 187] width 92 height 13
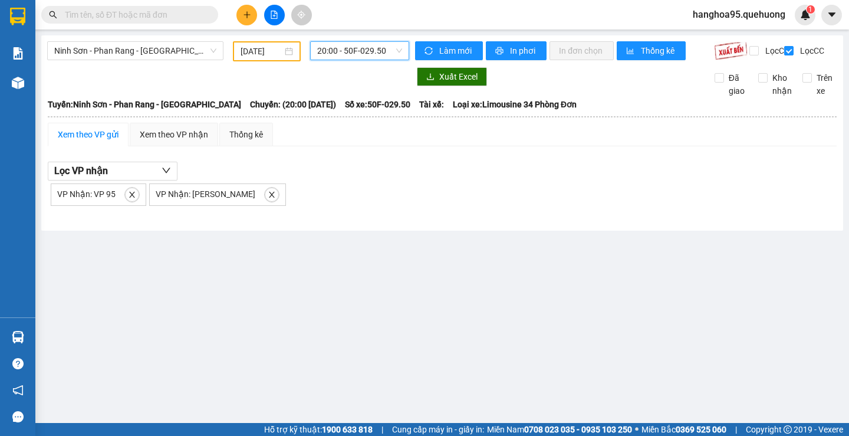
click at [380, 52] on span "20:00 - 50F-029.50" at bounding box center [359, 51] width 85 height 18
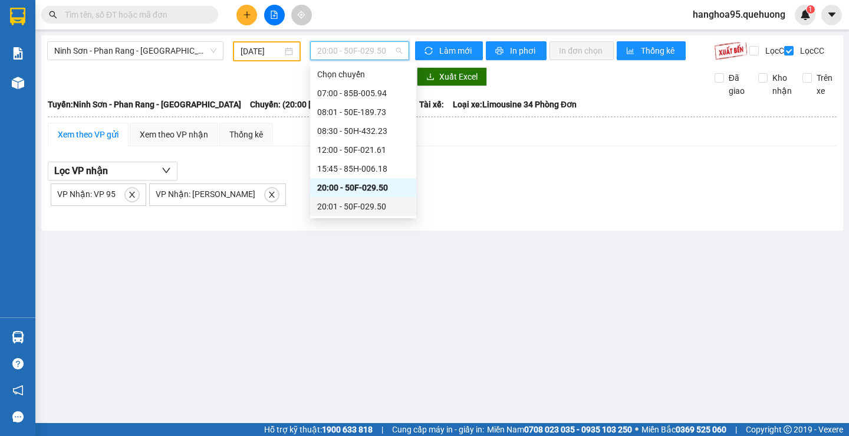
click at [370, 204] on div "20:01 - 50F-029.50" at bounding box center [363, 206] width 92 height 13
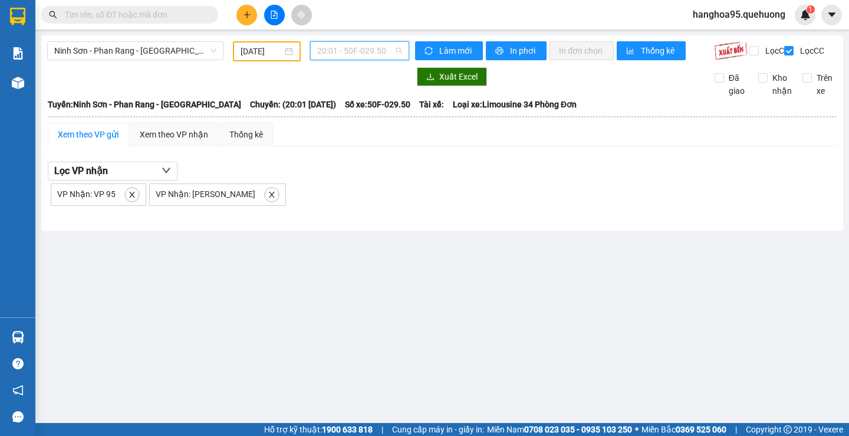
click at [353, 52] on span "20:01 - 50F-029.50" at bounding box center [359, 51] width 85 height 18
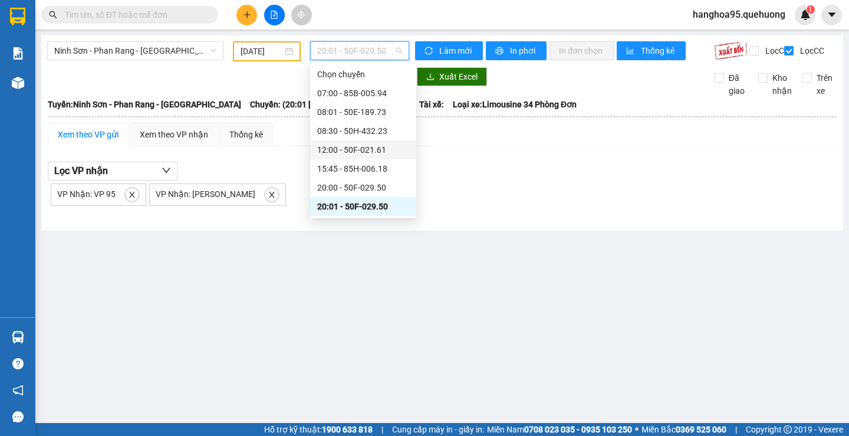
scroll to position [59, 0]
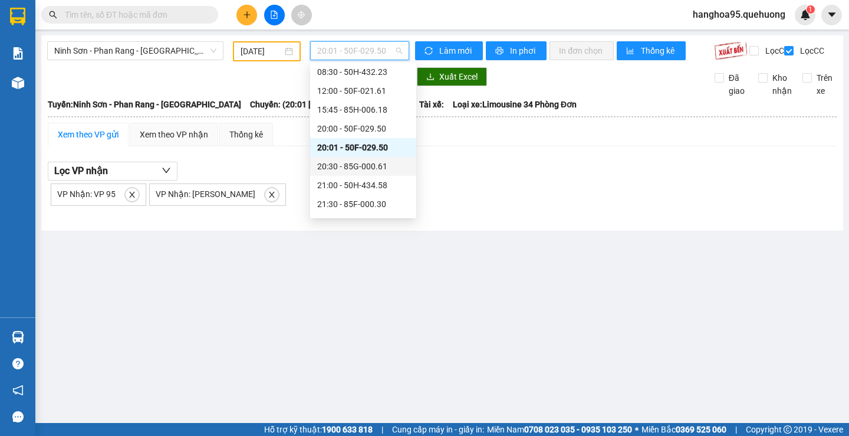
click at [351, 172] on div "20:30 - 85G-000.61" at bounding box center [363, 166] width 92 height 13
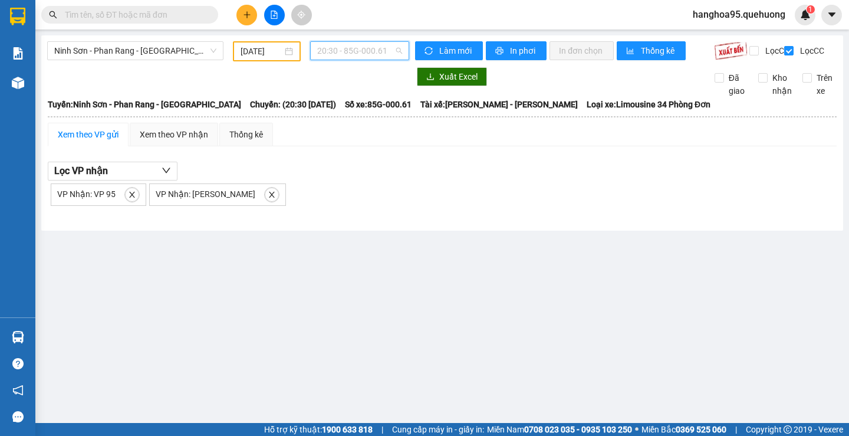
click at [356, 57] on span "20:30 - 85G-000.61" at bounding box center [359, 51] width 85 height 18
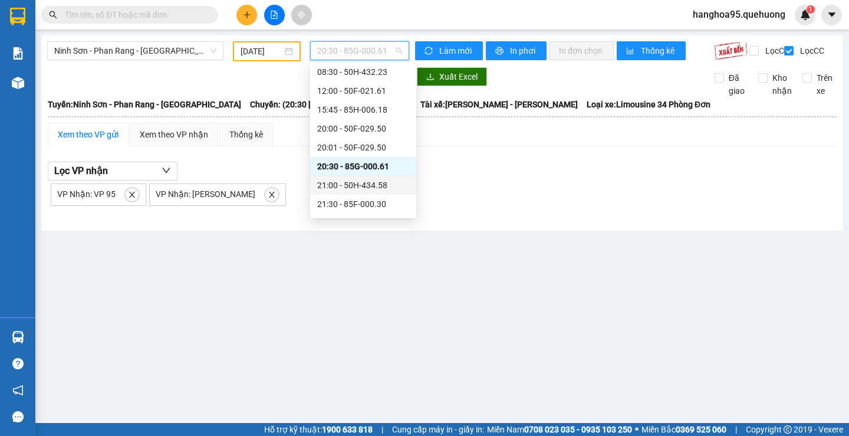
click at [359, 188] on div "21:00 - 50H-434.58" at bounding box center [363, 185] width 92 height 13
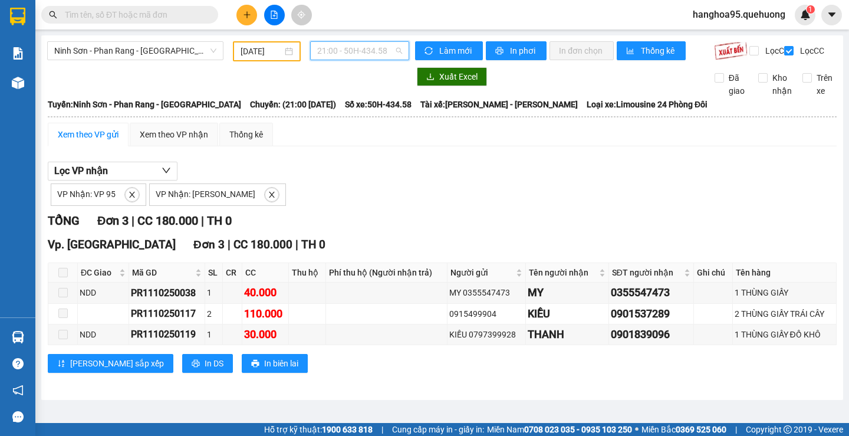
click at [361, 55] on span "21:00 - 50H-434.58" at bounding box center [359, 51] width 85 height 18
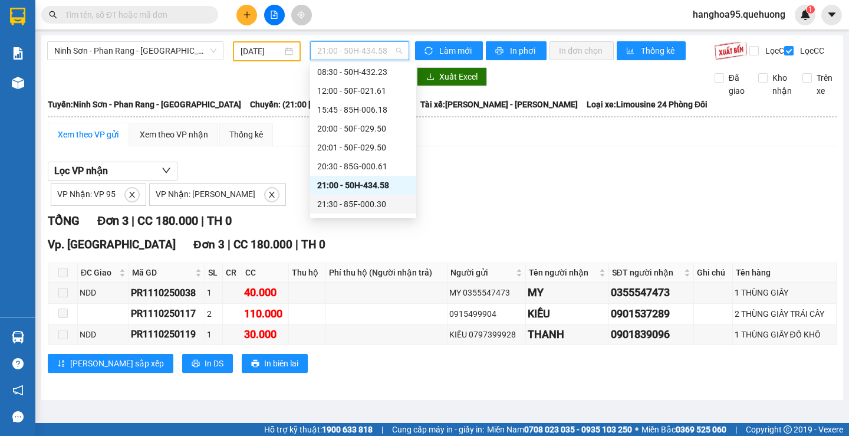
click at [365, 208] on div "21:30 - 85F-000.30" at bounding box center [363, 204] width 92 height 13
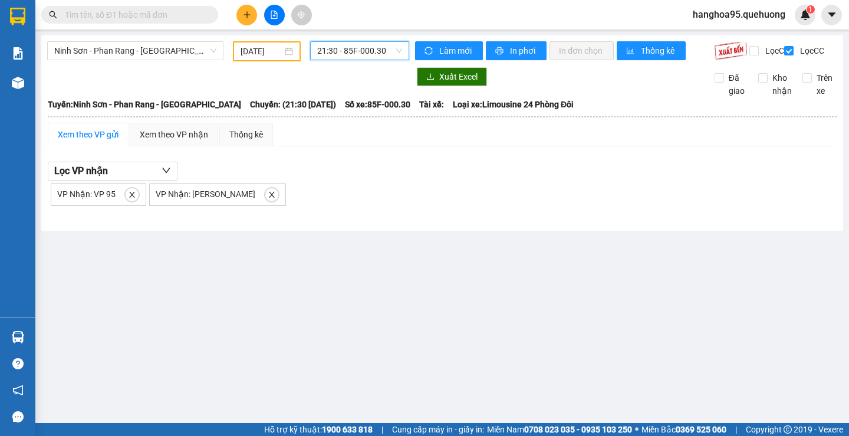
click at [374, 41] on div "Ninh Sơn - Phan Rang - Miền Tây 11/10/2025 21:30 21:30 - 85F-000.30 Làm mới In …" at bounding box center [442, 132] width 802 height 195
click at [374, 55] on span "21:30 - 85F-000.30" at bounding box center [359, 51] width 85 height 18
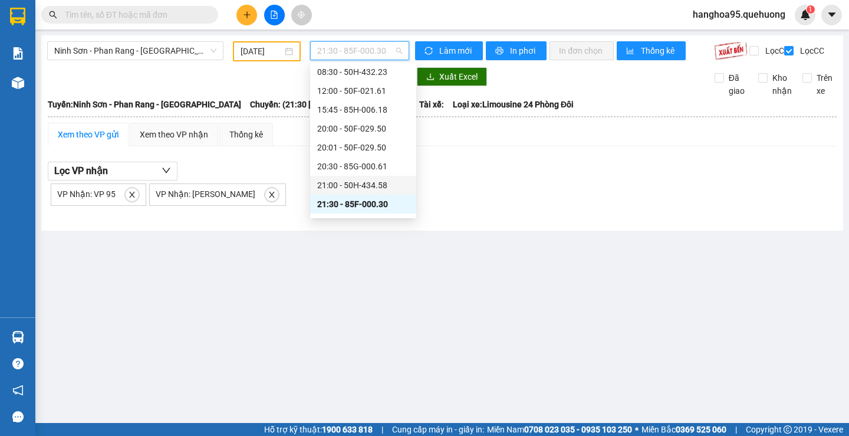
scroll to position [113, 0]
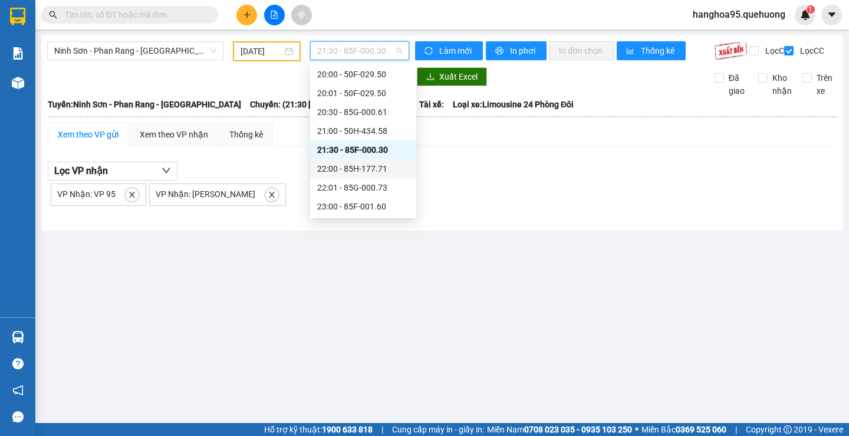
click at [370, 169] on div "22:00 - 85H-177.71" at bounding box center [363, 168] width 92 height 13
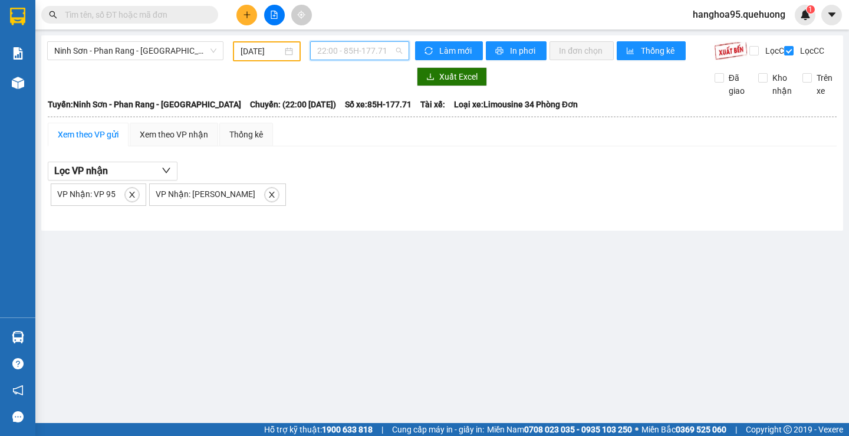
click at [369, 55] on span "22:00 - 85H-177.71" at bounding box center [359, 51] width 85 height 18
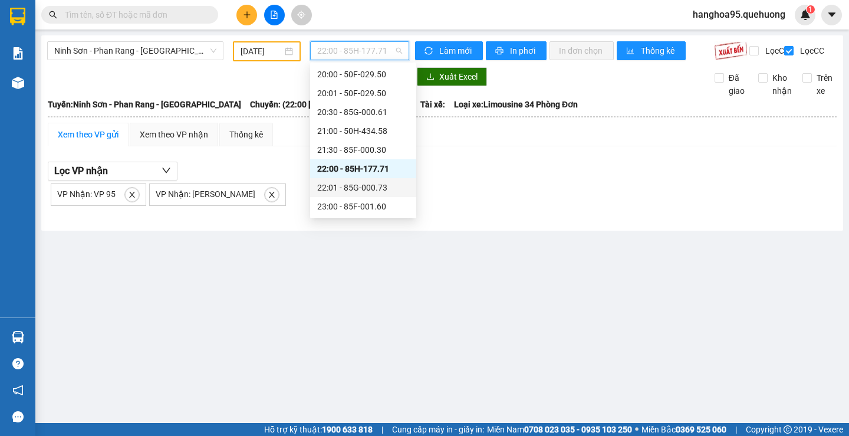
click at [375, 186] on div "22:01 - 85G-000.73" at bounding box center [363, 187] width 92 height 13
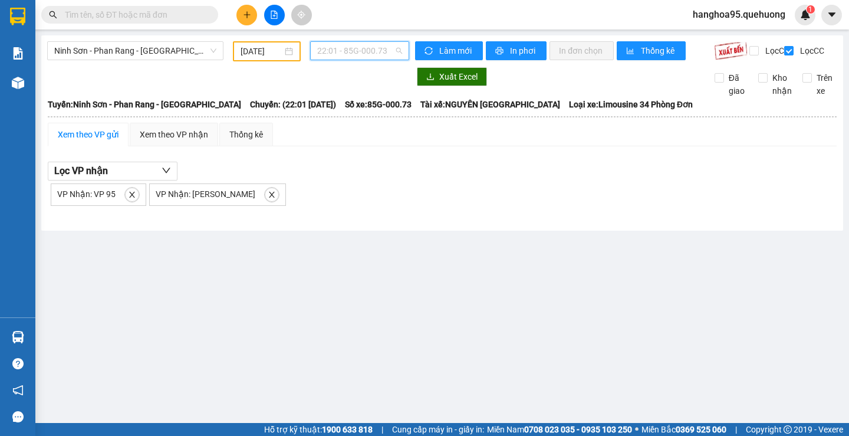
click at [377, 51] on span "22:01 - 85G-000.73" at bounding box center [359, 51] width 85 height 18
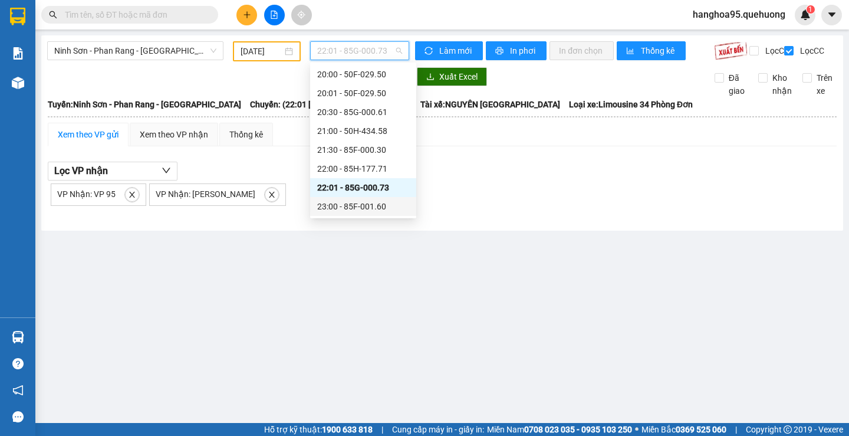
click at [359, 205] on div "23:00 - 85F-001.60" at bounding box center [363, 206] width 92 height 13
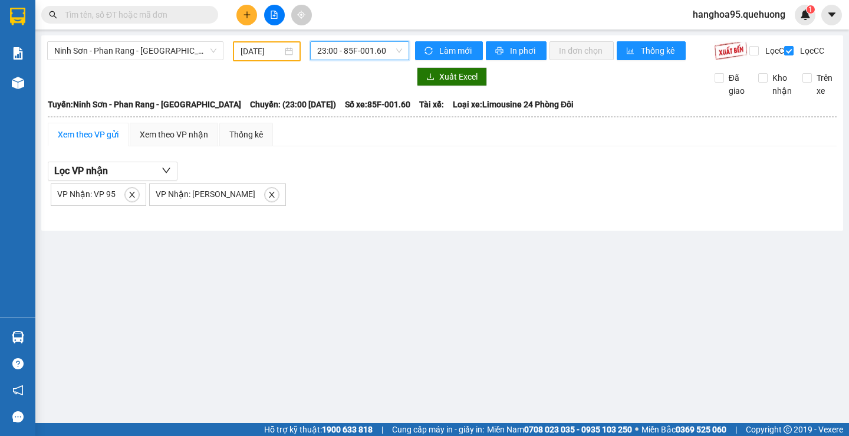
click at [366, 50] on span "23:00 - 85F-001.60" at bounding box center [359, 51] width 85 height 18
click at [351, 290] on main "Ninh Sơn - Phan Rang - Miền Tây 11/10/2025 23:00 - 85F-001.60 Làm mới In phơi I…" at bounding box center [424, 211] width 849 height 423
